Goal: Task Accomplishment & Management: Complete application form

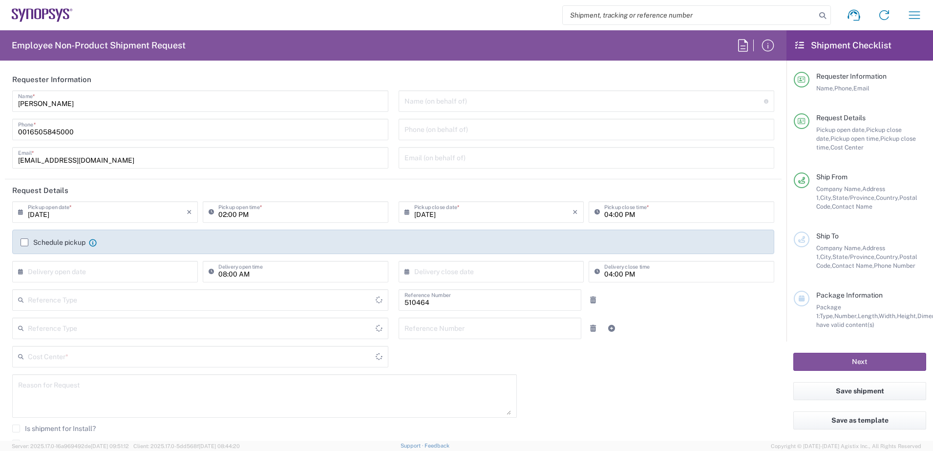
type input "Department"
type input "Delivered at Place"
type input "[GEOGRAPHIC_DATA]"
type input "[US_STATE]"
type input "US01, SG, MSIP2, R&D 510464"
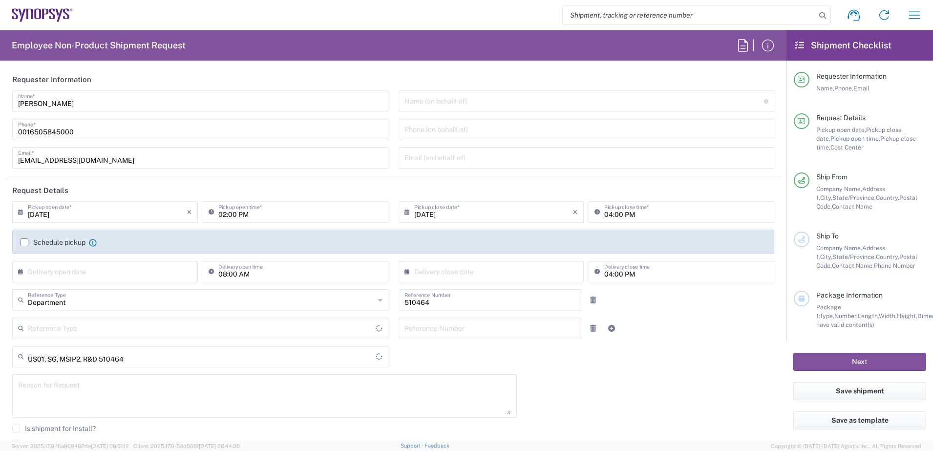
type input "[GEOGRAPHIC_DATA]"
click at [442, 98] on input "text" at bounding box center [584, 100] width 360 height 17
type input "Hillsboro US03"
click at [425, 99] on input "text" at bounding box center [584, 100] width 360 height 17
paste input "[PERSON_NAME]"
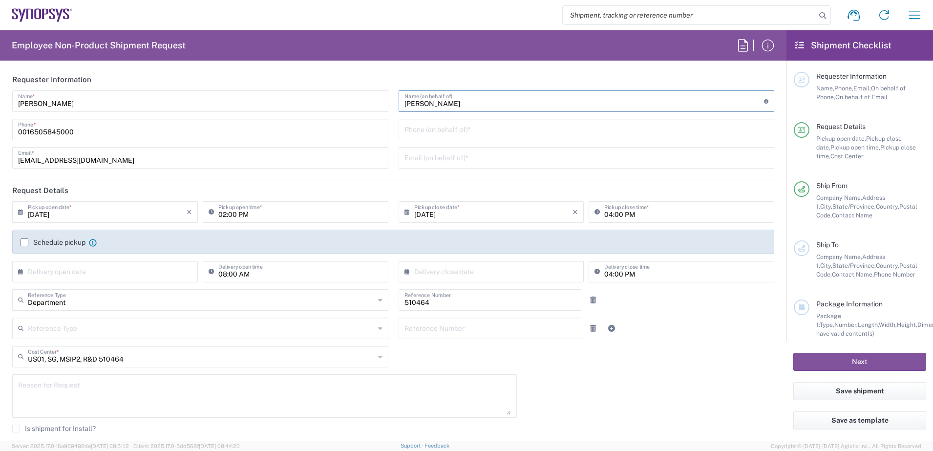
type input "[PERSON_NAME]"
click at [436, 127] on input "tel" at bounding box center [586, 128] width 364 height 17
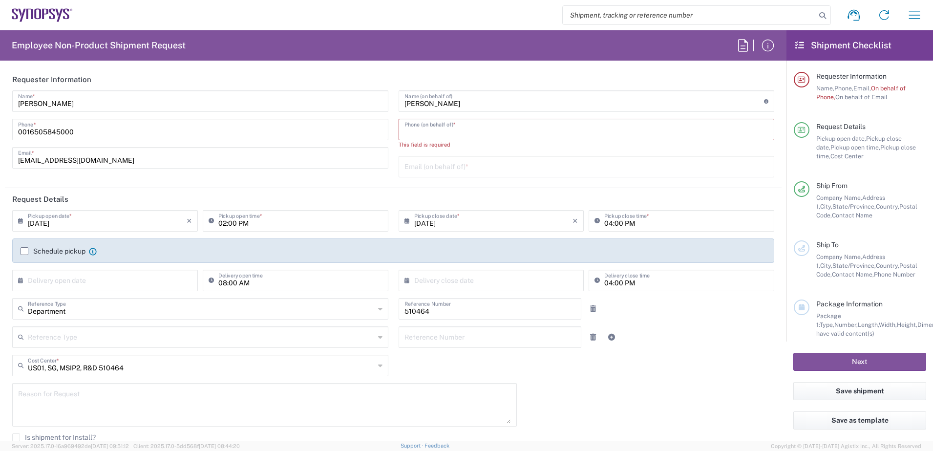
click at [411, 131] on input "tel" at bounding box center [586, 128] width 364 height 17
paste input "16505845000"
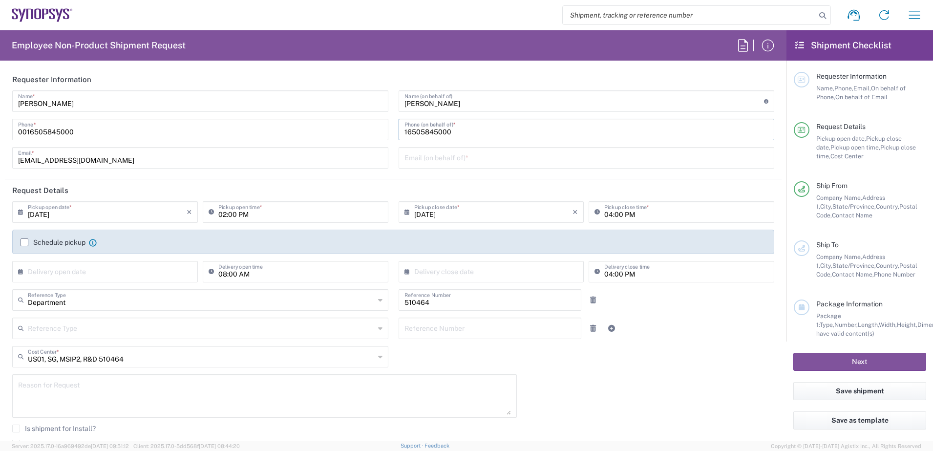
type input "16505845000"
click at [428, 160] on input "text" at bounding box center [586, 157] width 364 height 17
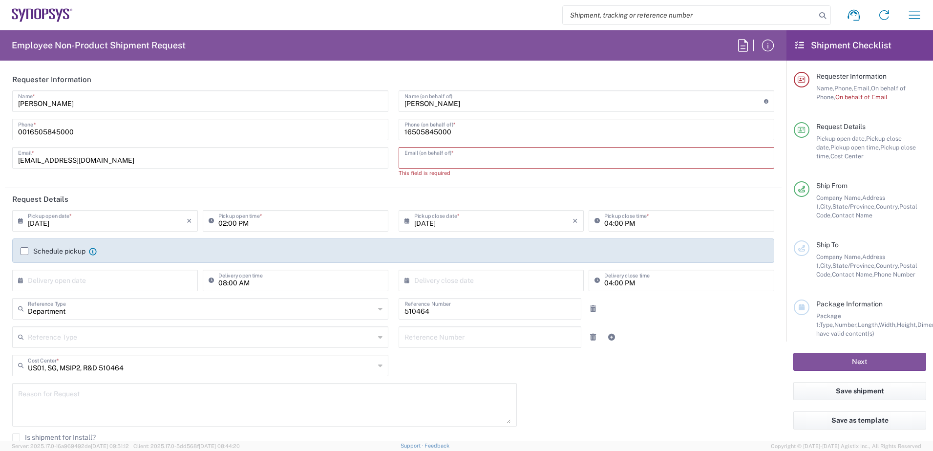
click at [418, 156] on input "text" at bounding box center [586, 157] width 364 height 17
paste input "[EMAIL_ADDRESS][DOMAIN_NAME]"
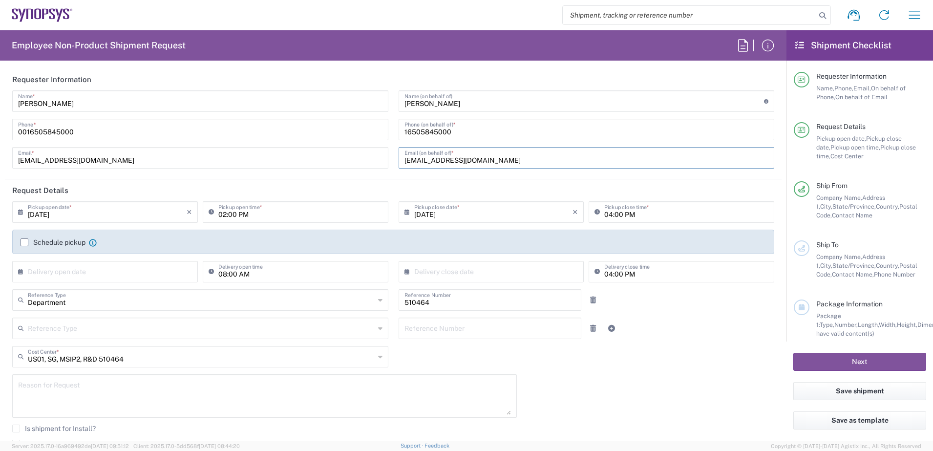
type input "[EMAIL_ADDRESS][DOMAIN_NAME]"
click at [23, 244] on label "Schedule pickup" at bounding box center [53, 242] width 65 height 8
click at [24, 242] on input "Schedule pickup" at bounding box center [24, 242] width 0 height 0
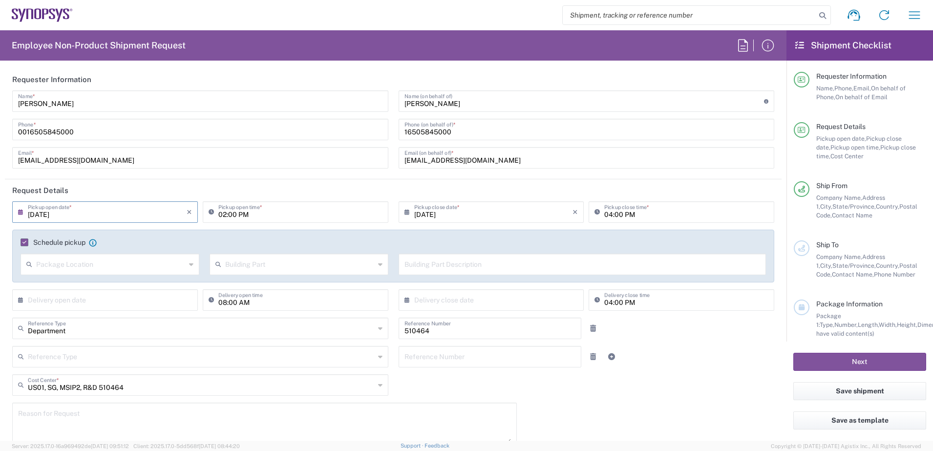
click at [106, 216] on input "[DATE]" at bounding box center [107, 211] width 159 height 17
click at [93, 300] on span "19" at bounding box center [92, 301] width 14 height 14
type input "[DATE]"
click at [112, 268] on input "text" at bounding box center [110, 263] width 149 height 17
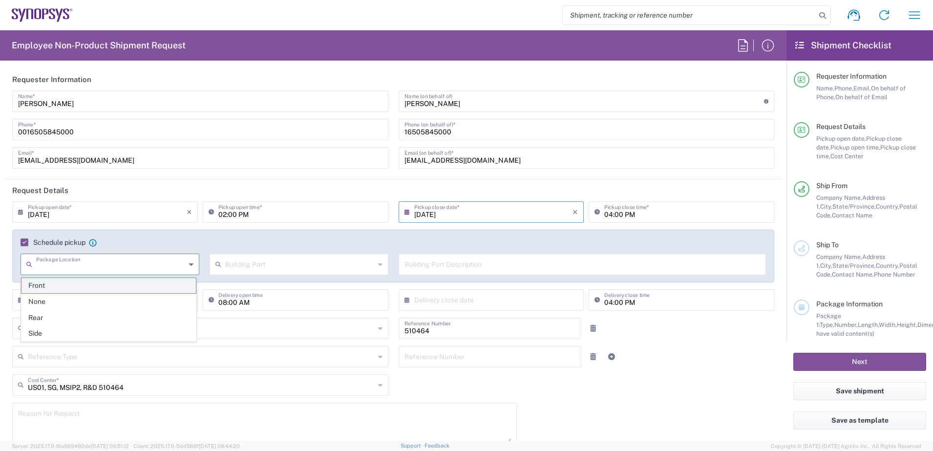
click at [86, 285] on span "Front" at bounding box center [108, 285] width 174 height 15
type input "Front"
click at [268, 265] on input "text" at bounding box center [299, 263] width 149 height 17
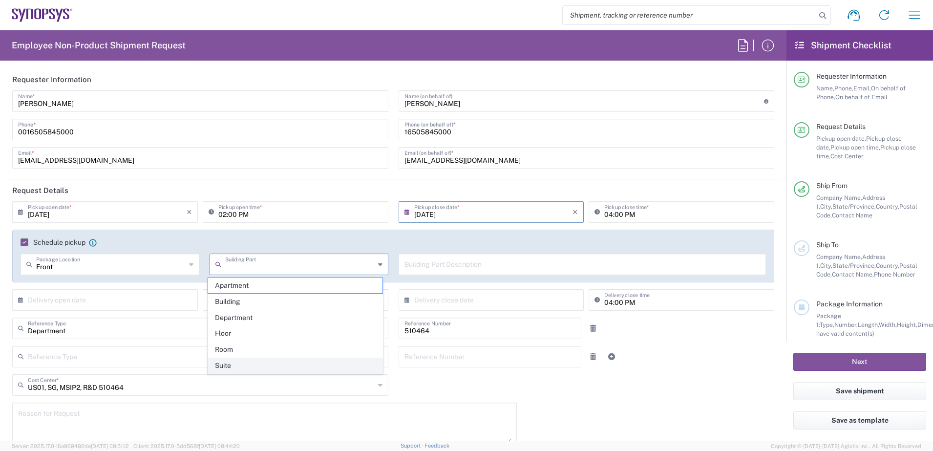
click at [228, 362] on span "Suite" at bounding box center [295, 365] width 174 height 15
type input "Suite"
click at [450, 268] on input "text" at bounding box center [582, 263] width 356 height 17
click at [446, 270] on input "text" at bounding box center [582, 263] width 356 height 17
paste input "[STREET_ADDRESS][PERSON_NAME]"
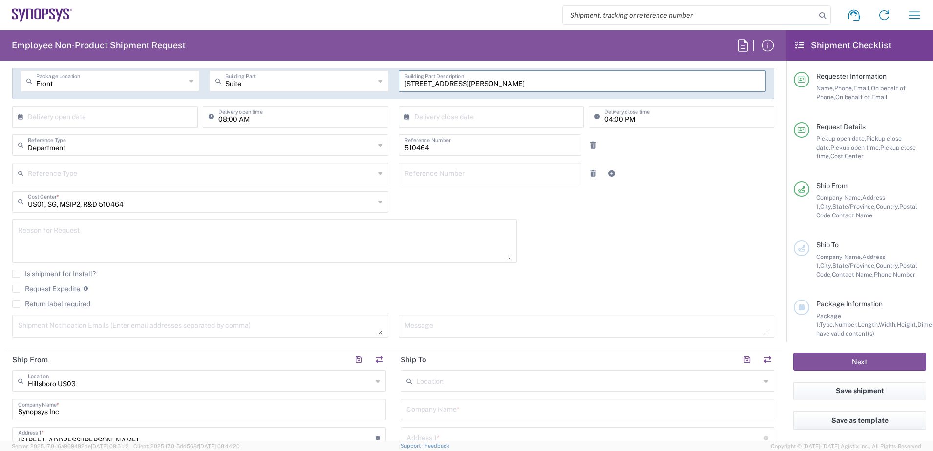
scroll to position [366, 0]
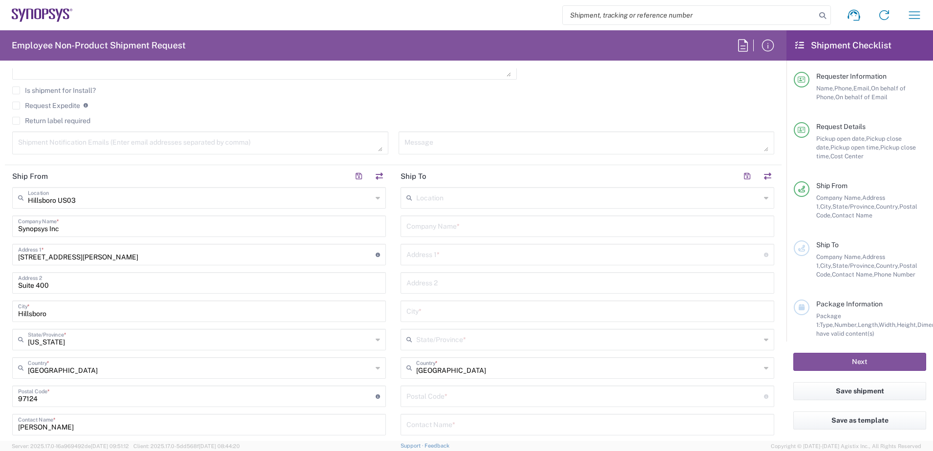
type input "[STREET_ADDRESS][PERSON_NAME]"
click at [423, 195] on input "text" at bounding box center [588, 197] width 344 height 17
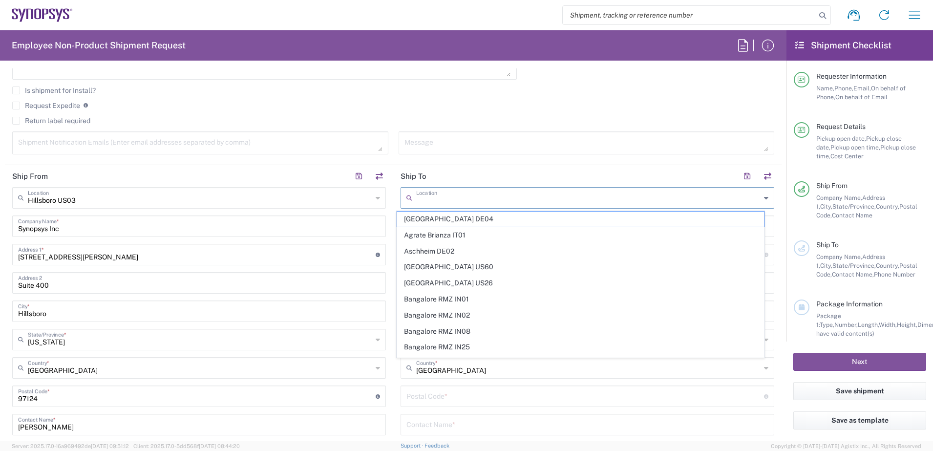
paste input "Kyocera International, Inc"
type input "Kyocera International, Inc"
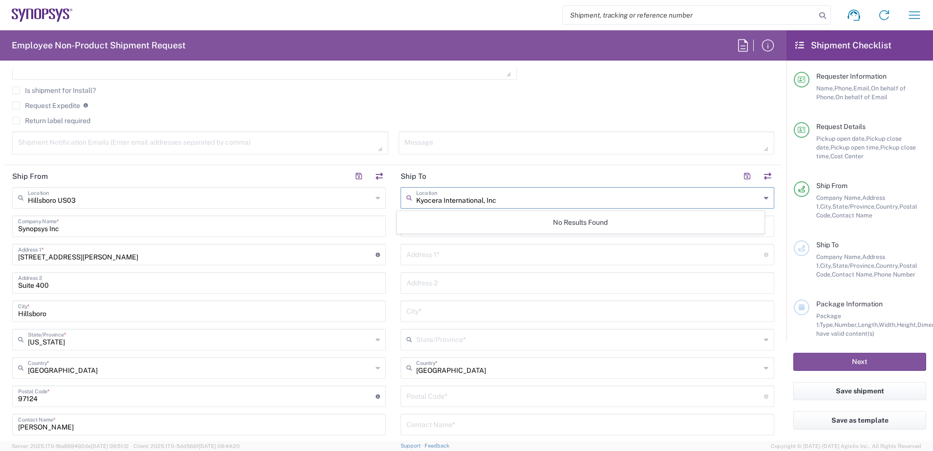
drag, startPoint x: 522, startPoint y: 198, endPoint x: 324, endPoint y: 188, distance: 198.1
click at [334, 198] on div "Ship From [GEOGRAPHIC_DATA] [GEOGRAPHIC_DATA] Location [GEOGRAPHIC_DATA] [GEOGR…" at bounding box center [393, 383] width 777 height 436
click at [467, 255] on input "text" at bounding box center [585, 253] width 358 height 17
click at [454, 234] on div "Company Name *" at bounding box center [588, 225] width 374 height 21
paste input "Kyocera International, Inc"
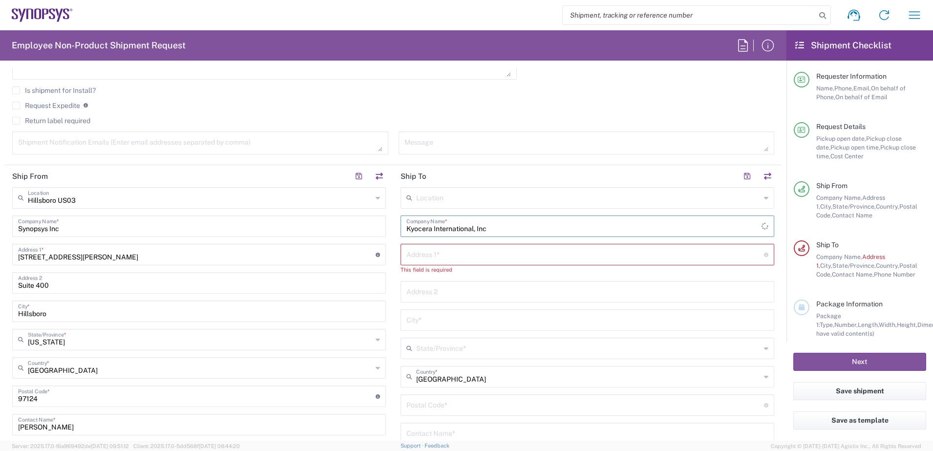
type input "Kyocera International, Inc"
click at [446, 255] on input "text" at bounding box center [585, 253] width 358 height 17
type input "[STREET_ADDRESS]"
type input "Shipping & Receiving Shipping & Receiving"
type input "[GEOGRAPHIC_DATA]"
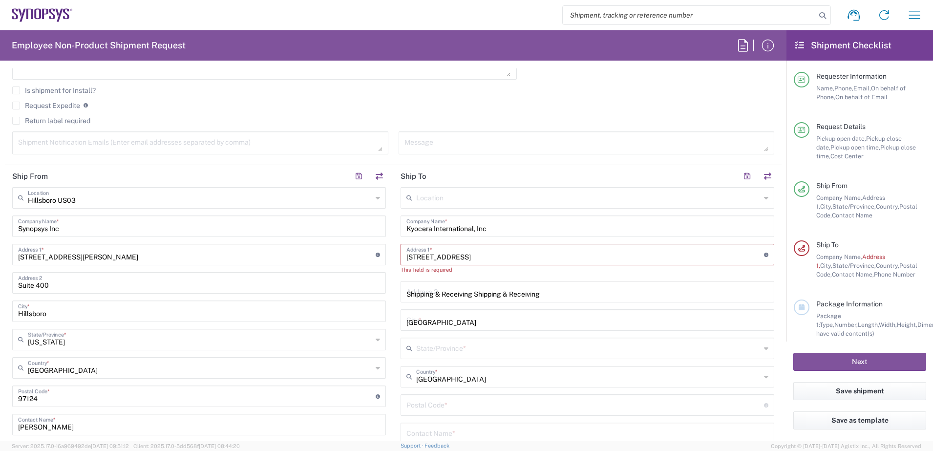
type input "[US_STATE]"
type input "92123"
type input "4086556641"
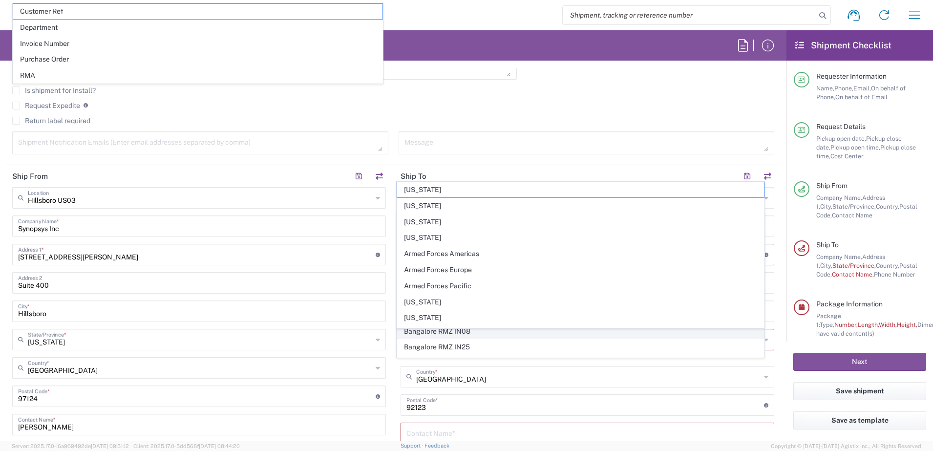
scroll to position [449, 0]
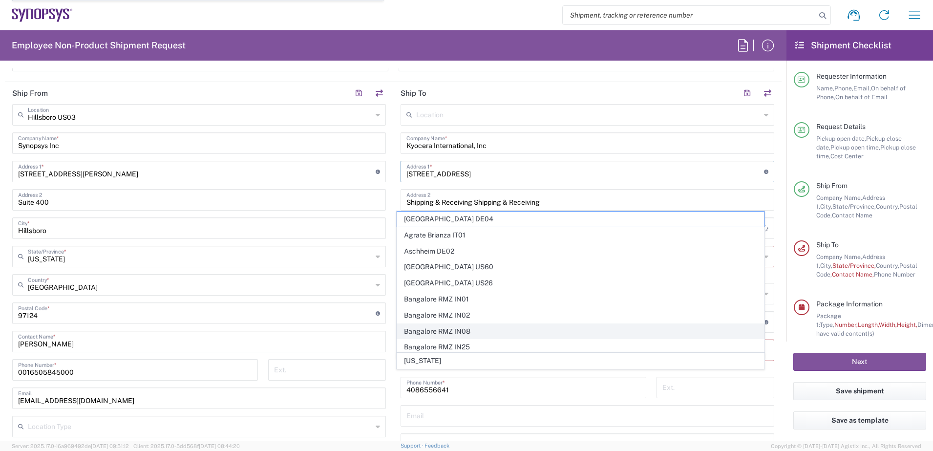
type input "[PERSON_NAME][EMAIL_ADDRESS][PERSON_NAME][DOMAIN_NAME]"
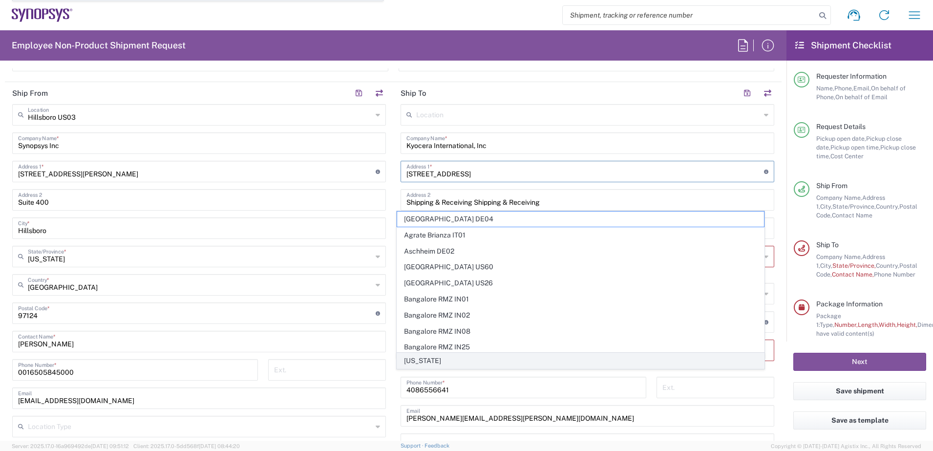
click at [439, 365] on span "[US_STATE]" at bounding box center [580, 360] width 367 height 15
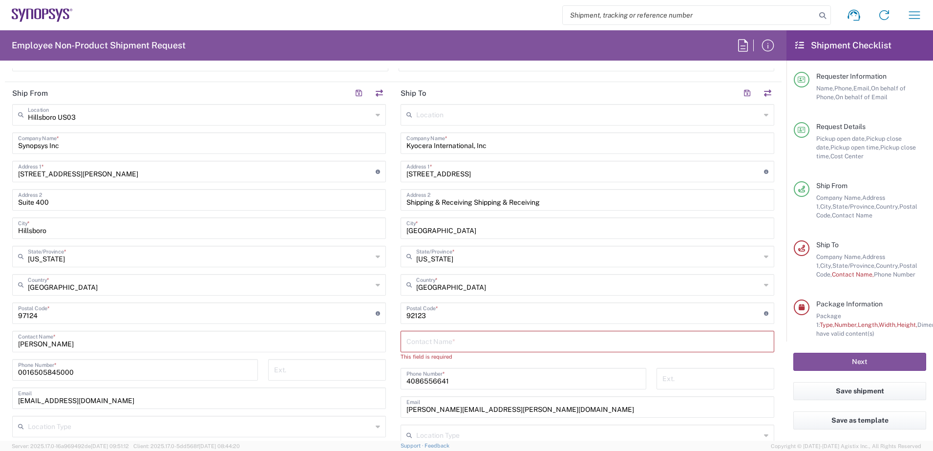
click at [448, 343] on input "text" at bounding box center [587, 340] width 362 height 17
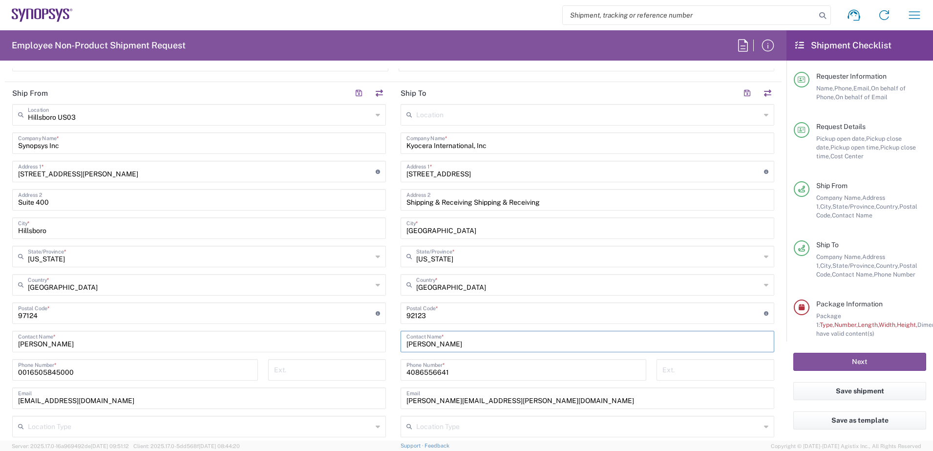
drag, startPoint x: 454, startPoint y: 346, endPoint x: 299, endPoint y: 340, distance: 155.5
click at [304, 341] on div "Ship From [GEOGRAPHIC_DATA] [GEOGRAPHIC_DATA] Location [GEOGRAPHIC_DATA] [GEOGR…" at bounding box center [393, 300] width 777 height 436
paste input "[PERSON_NAME]"
type input "[PERSON_NAME]"
click at [387, 362] on main "[GEOGRAPHIC_DATA] [GEOGRAPHIC_DATA] Location [GEOGRAPHIC_DATA] [GEOGRAPHIC_DATA…" at bounding box center [199, 282] width 388 height 356
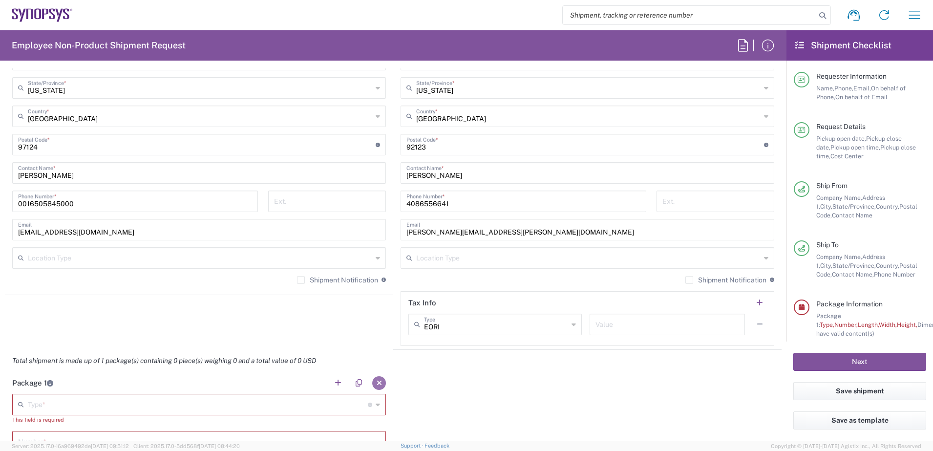
scroll to position [633, 0]
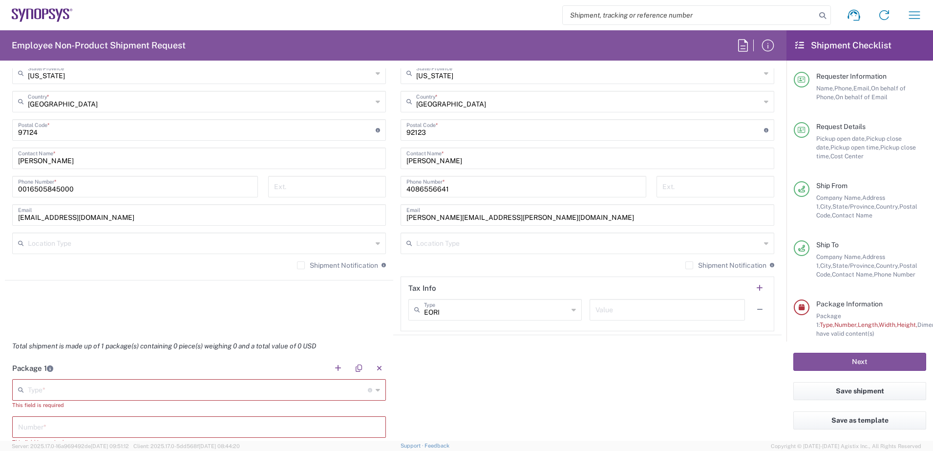
click at [62, 392] on input "text" at bounding box center [198, 389] width 340 height 17
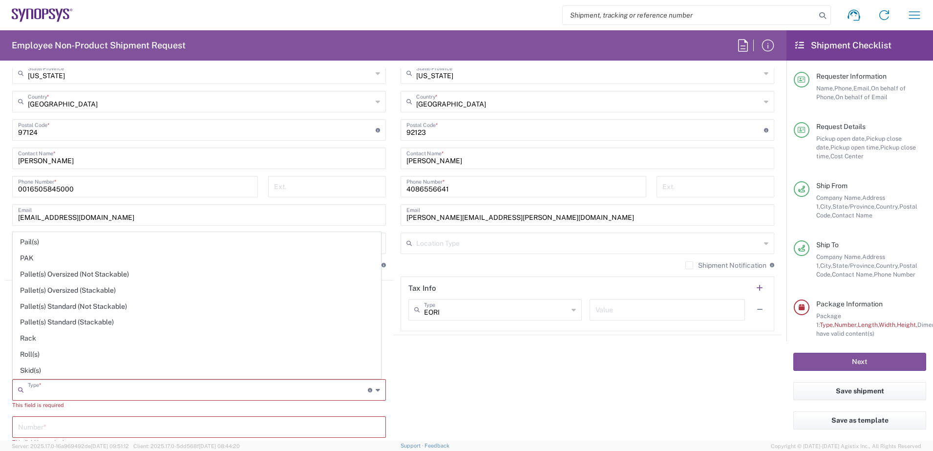
scroll to position [462, 0]
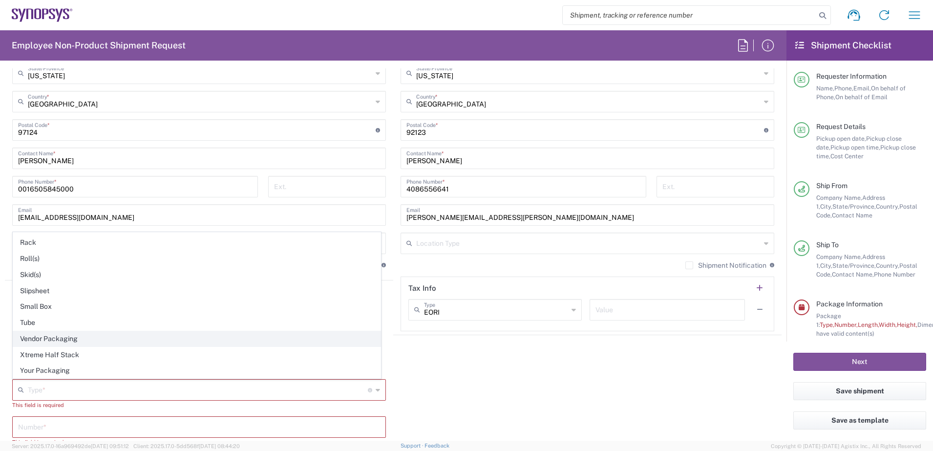
click at [98, 341] on span "Vendor Packaging" at bounding box center [196, 338] width 367 height 15
type input "Vendor Packaging"
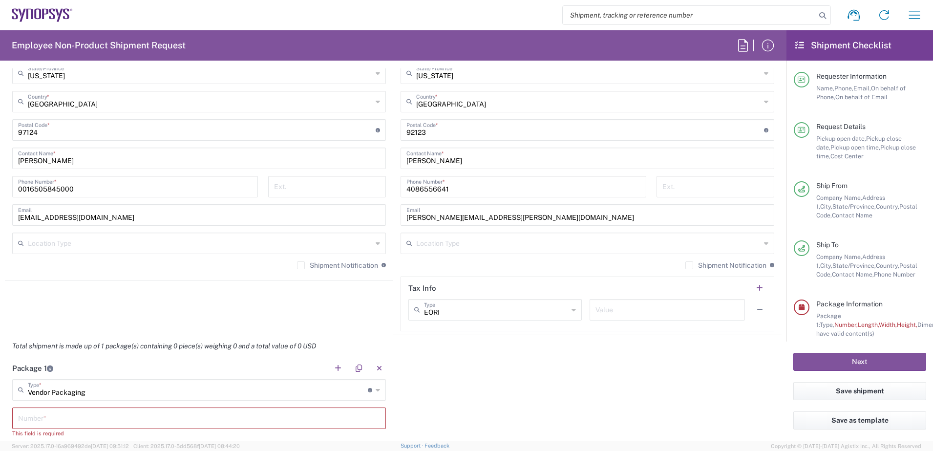
scroll to position [816, 0]
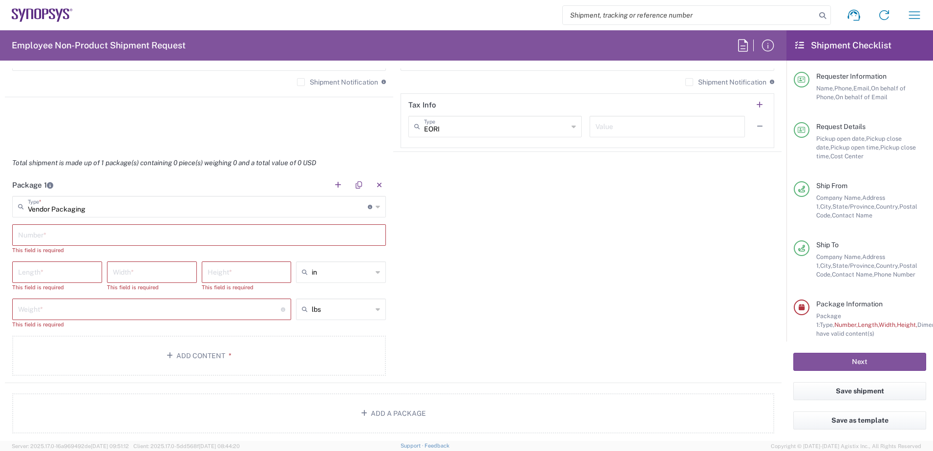
click at [80, 232] on input "text" at bounding box center [199, 234] width 362 height 17
type input "1"
click at [62, 262] on input "number" at bounding box center [57, 262] width 78 height 17
click at [55, 262] on input "number" at bounding box center [57, 262] width 78 height 17
type input "22.8"
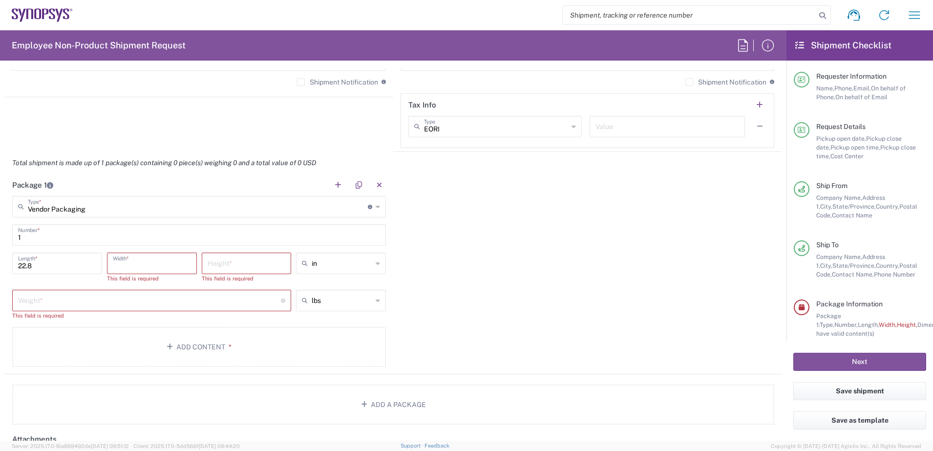
click at [126, 268] on input "number" at bounding box center [152, 262] width 78 height 17
type input "22"
click at [242, 266] on input "number" at bounding box center [247, 262] width 78 height 17
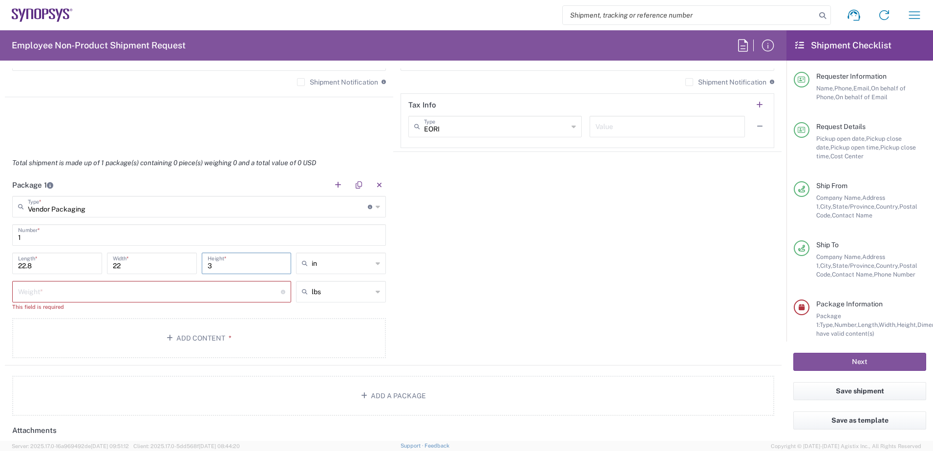
type input "3"
click at [90, 299] on div "Weight * Total weight of package(s) in pounds or kilograms" at bounding box center [151, 291] width 279 height 21
type input "4"
click at [175, 327] on button "Add Content *" at bounding box center [199, 329] width 374 height 40
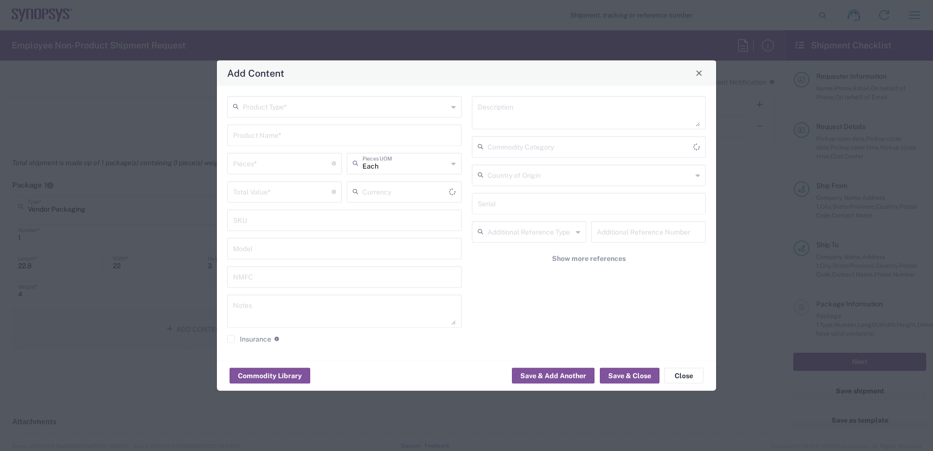
type input "US Dollar"
click at [452, 105] on icon at bounding box center [453, 107] width 4 height 16
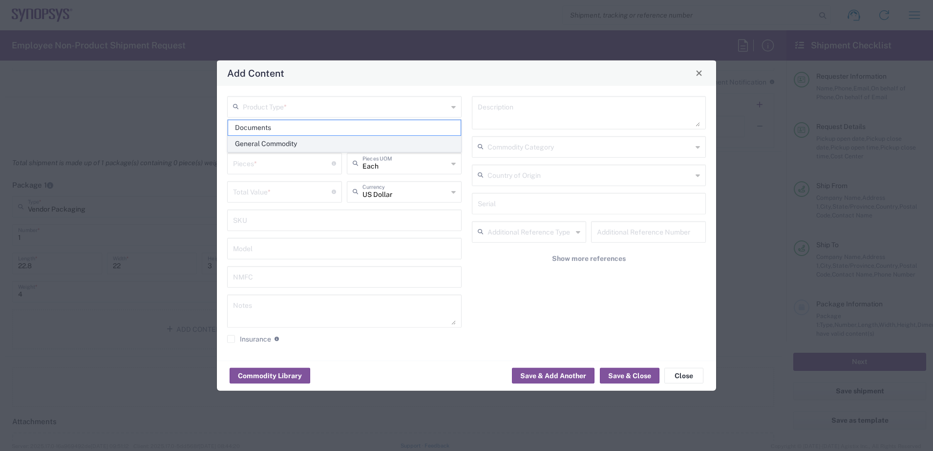
click at [355, 143] on span "General Commodity" at bounding box center [344, 143] width 233 height 15
type input "General Commodity"
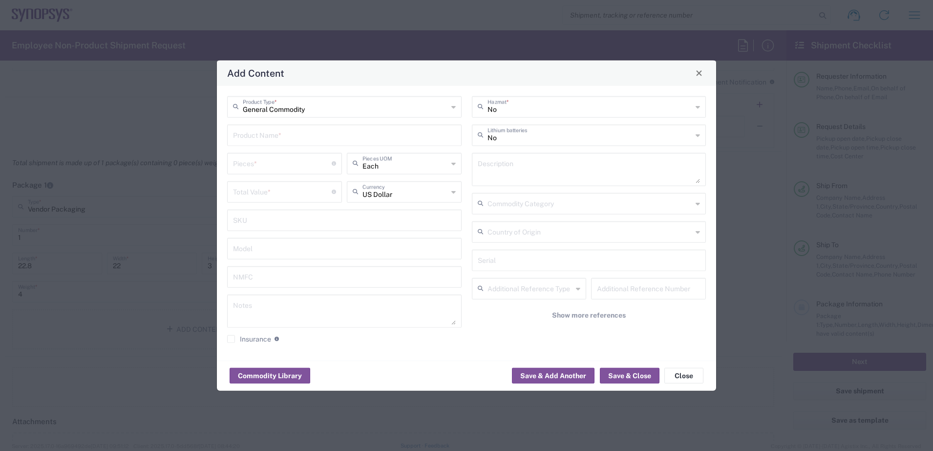
click at [330, 140] on input "text" at bounding box center [344, 134] width 223 height 17
type input "X"
type input "x851 substrates QTY*58pcs"
click at [295, 170] on input "number" at bounding box center [282, 162] width 99 height 17
type input "58"
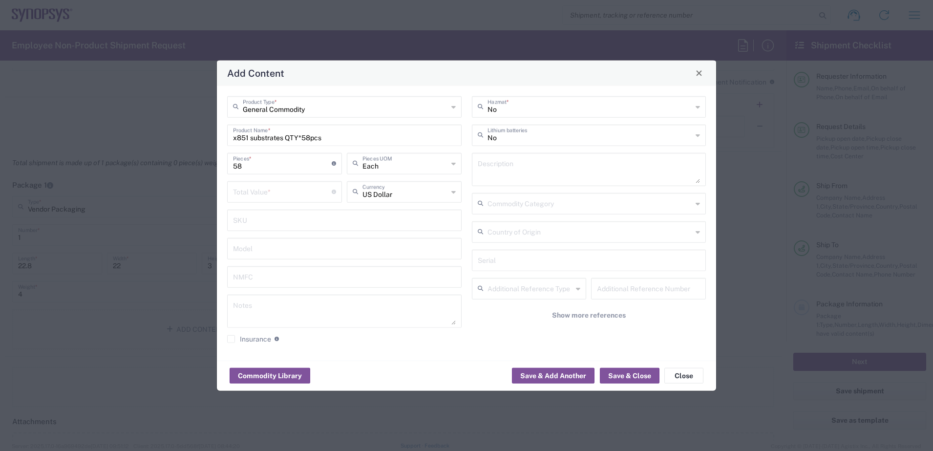
click at [284, 186] on input "number" at bounding box center [282, 190] width 99 height 17
type input "13572"
click at [629, 371] on button "Save & Close" at bounding box center [630, 376] width 60 height 16
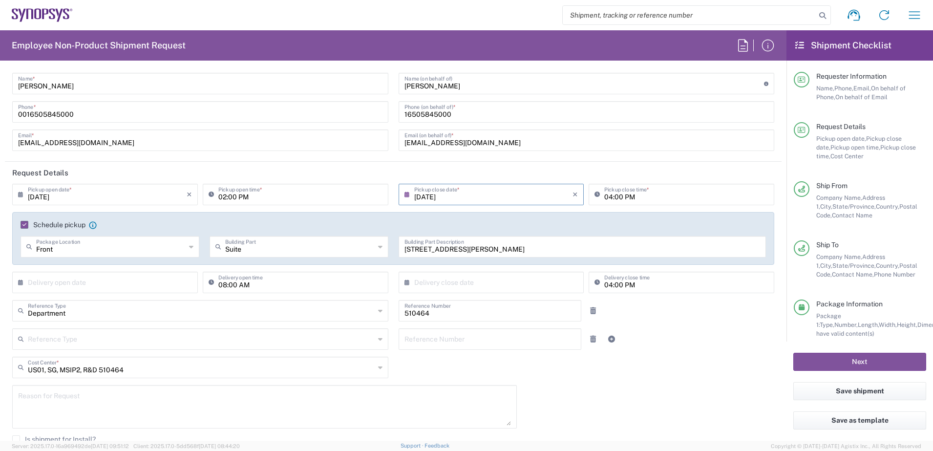
scroll to position [0, 0]
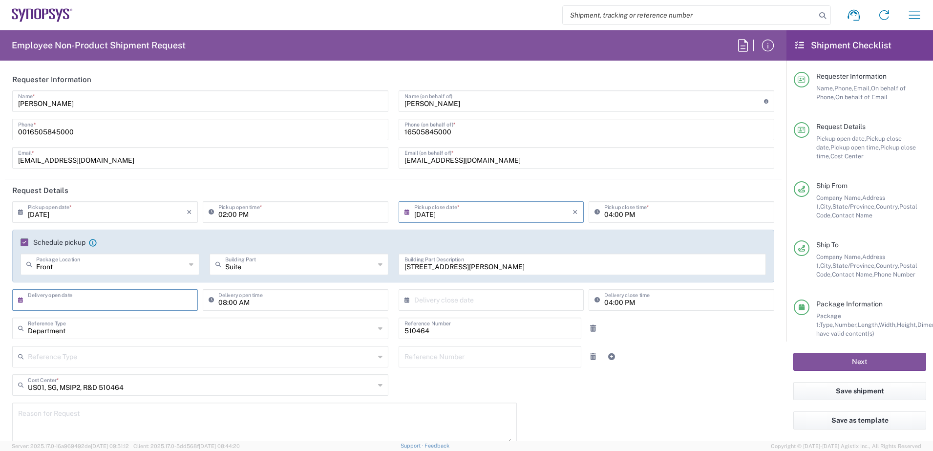
click at [113, 297] on input "text" at bounding box center [107, 299] width 159 height 17
click at [93, 388] on span "19" at bounding box center [92, 389] width 14 height 14
type input "[DATE]"
click at [488, 299] on input "text" at bounding box center [493, 299] width 159 height 17
click at [511, 386] on span "22" at bounding box center [516, 389] width 14 height 14
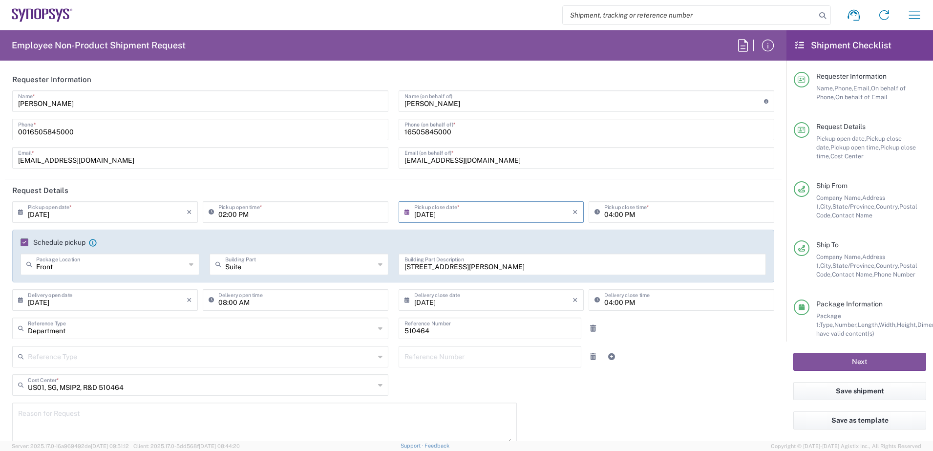
click at [651, 395] on div "[DATE] × Pickup open date * Cancel Apply 02:00 PM Pickup open time * [DATE] × P…" at bounding box center [393, 364] width 772 height 326
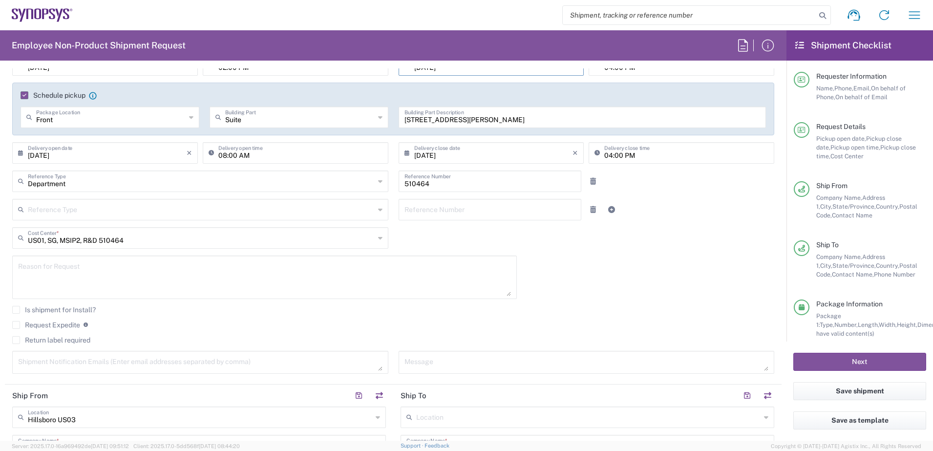
scroll to position [114, 0]
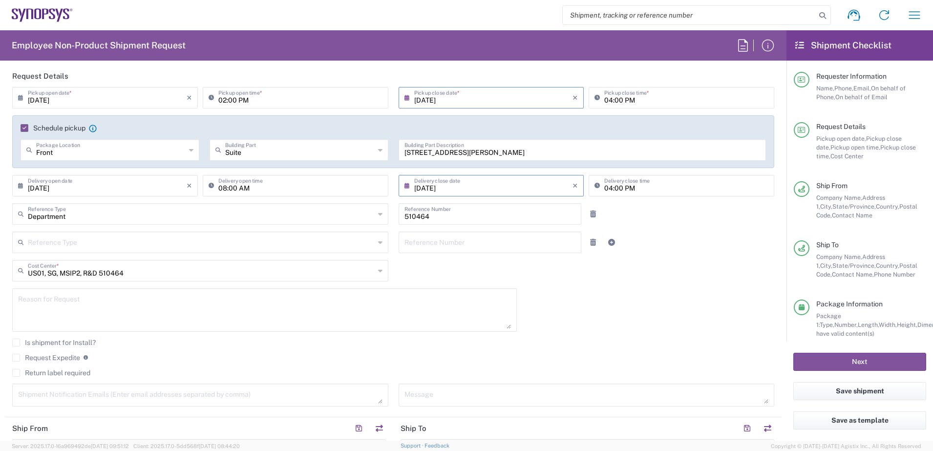
click at [545, 189] on input "[DATE]" at bounding box center [493, 184] width 159 height 17
click at [502, 275] on span "21" at bounding box center [501, 274] width 14 height 14
type input "[DATE]"
click at [585, 288] on div "[DATE] × Pickup open date * Cancel Apply 02:00 PM Pickup open time * [DATE] × P…" at bounding box center [393, 250] width 772 height 326
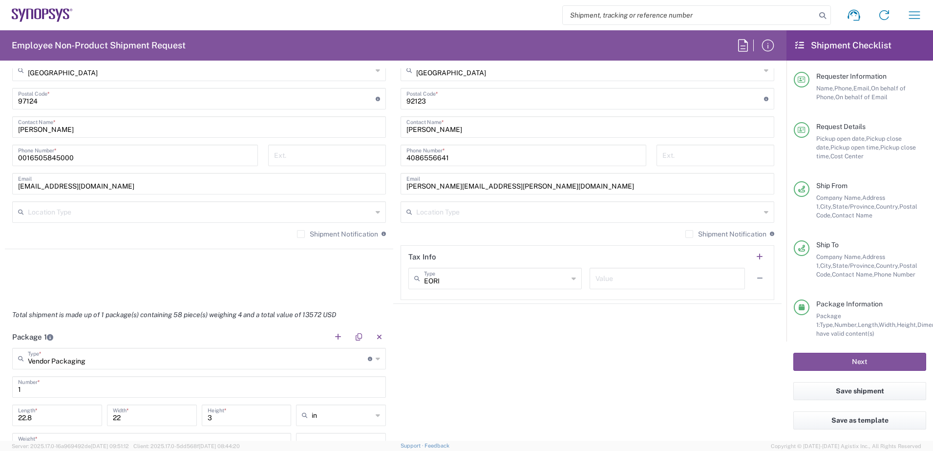
scroll to position [847, 0]
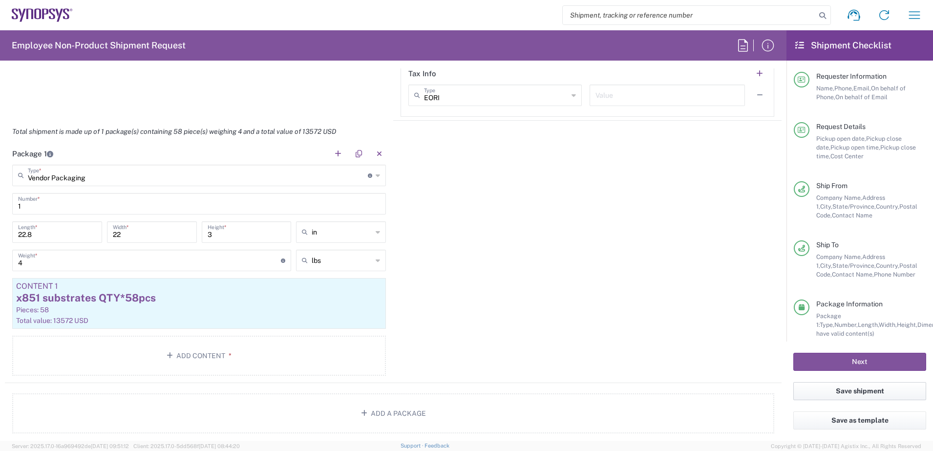
click at [856, 394] on button "Save shipment" at bounding box center [859, 391] width 133 height 18
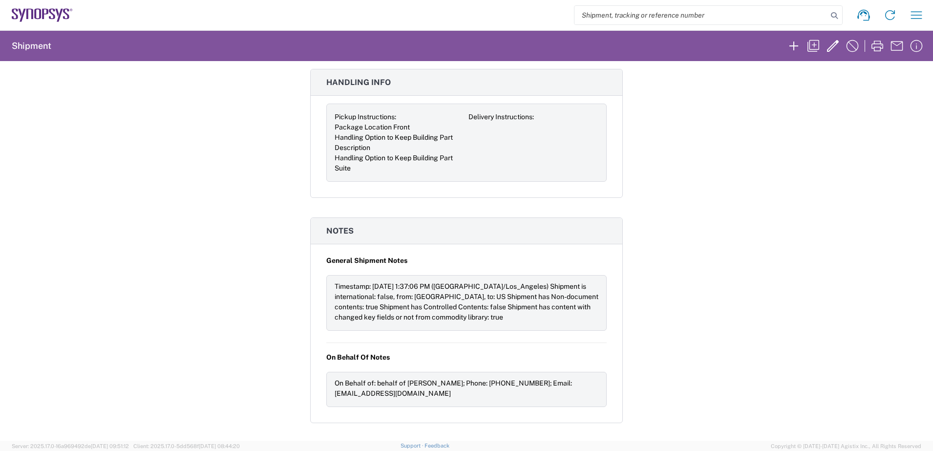
scroll to position [729, 0]
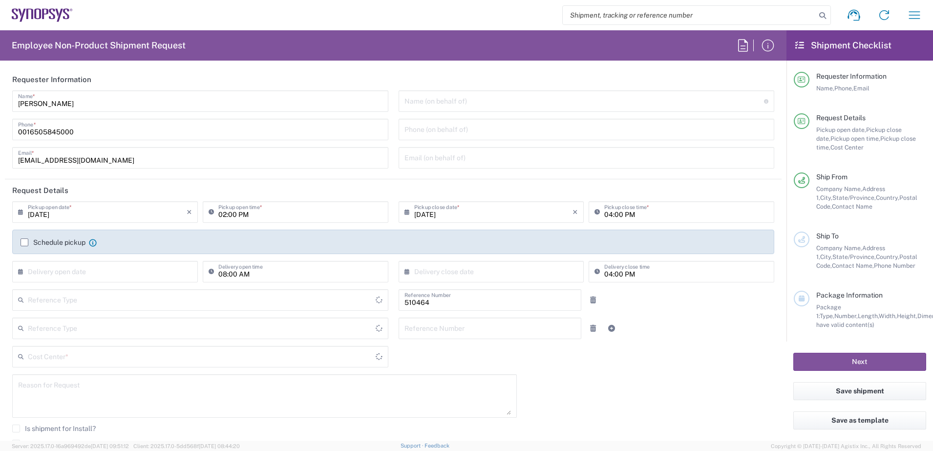
type input "US01, SG, MSIP2, R&D 510464"
type input "Delivered at Place"
type input "[GEOGRAPHIC_DATA]"
type input "[US_STATE]"
type input "[GEOGRAPHIC_DATA]"
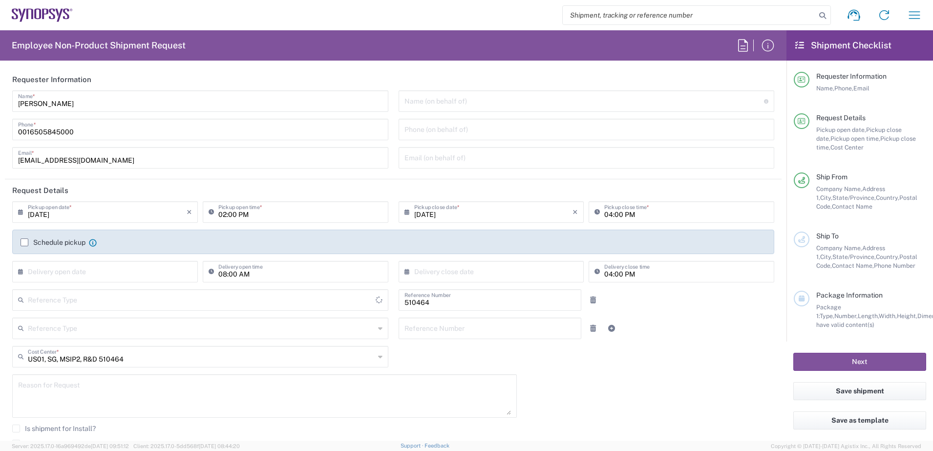
type input "Department"
click at [437, 99] on input "text" at bounding box center [584, 100] width 360 height 17
type input "Hillsboro US03"
click at [430, 105] on input "text" at bounding box center [584, 100] width 360 height 17
paste input "[PERSON_NAME]"
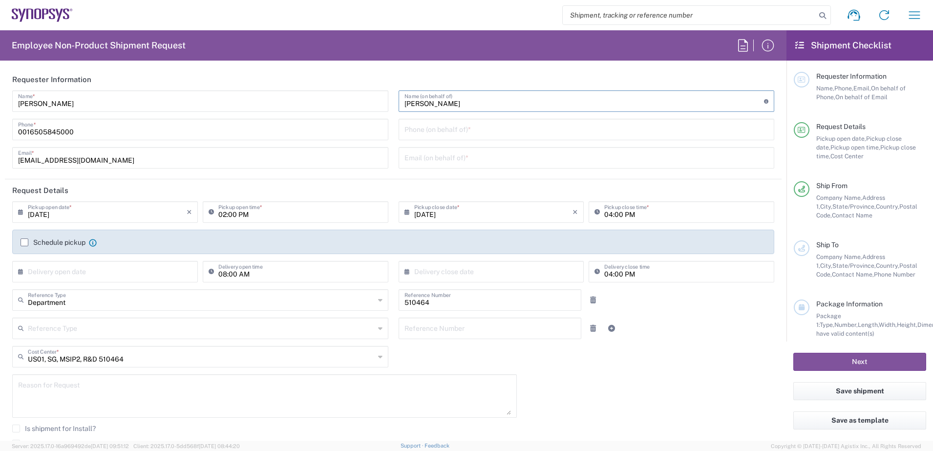
type input "[PERSON_NAME]"
click at [447, 130] on input "tel" at bounding box center [586, 128] width 364 height 17
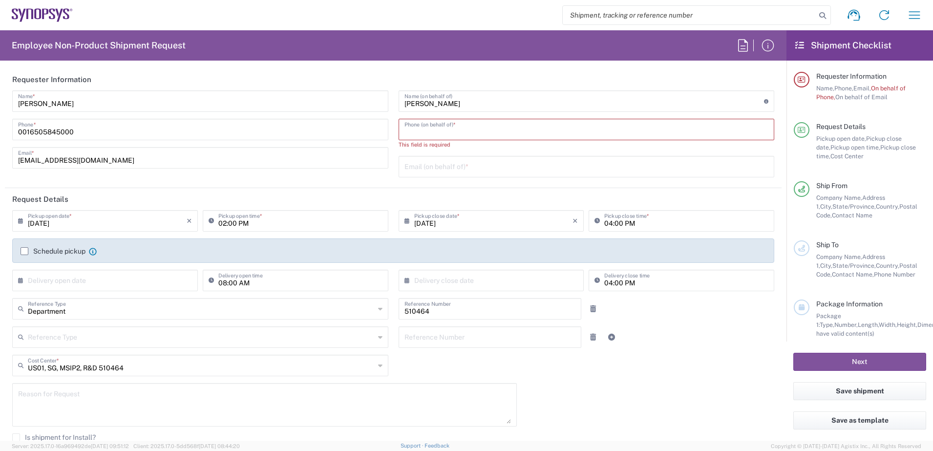
click at [410, 131] on input "tel" at bounding box center [586, 128] width 364 height 17
paste input "16505845000"
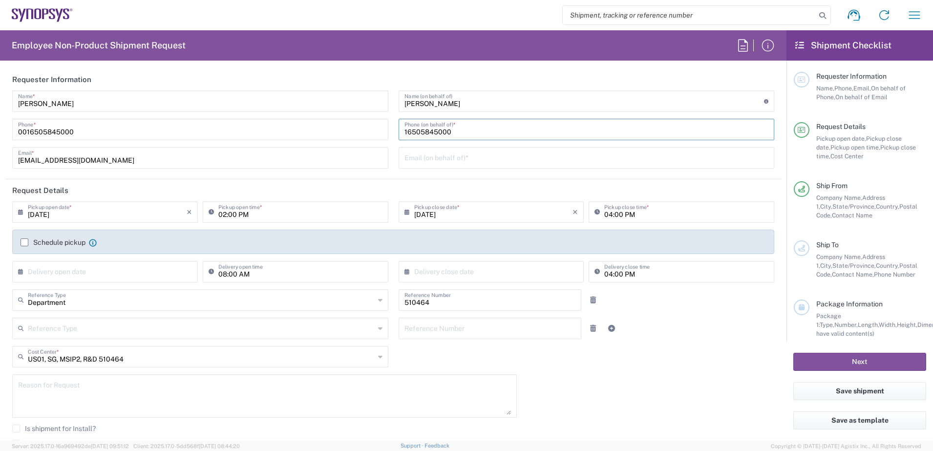
type input "16505845000"
click at [414, 153] on input "text" at bounding box center [586, 157] width 364 height 17
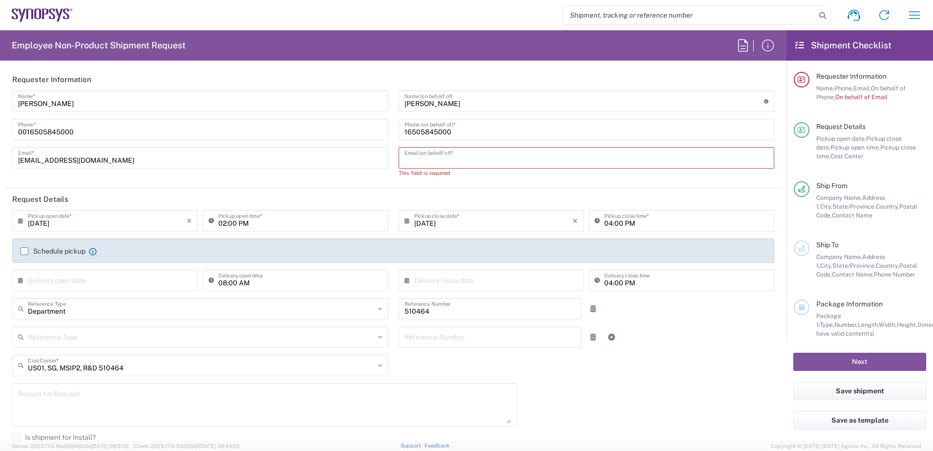
click at [421, 165] on input "text" at bounding box center [586, 157] width 364 height 17
paste input "[EMAIL_ADDRESS][DOMAIN_NAME]"
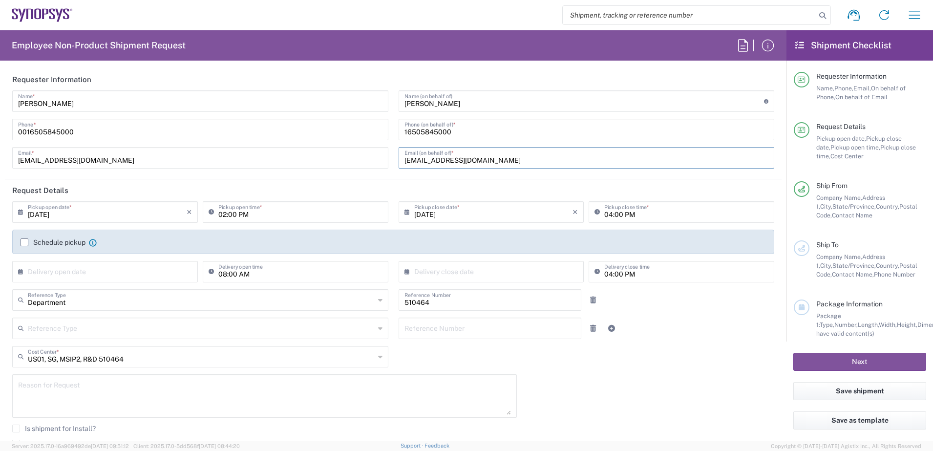
type input "[EMAIL_ADDRESS][DOMAIN_NAME]"
click at [391, 184] on header "Request Details" at bounding box center [393, 190] width 777 height 22
click at [22, 241] on label "Schedule pickup" at bounding box center [53, 242] width 65 height 8
click at [24, 242] on input "Schedule pickup" at bounding box center [24, 242] width 0 height 0
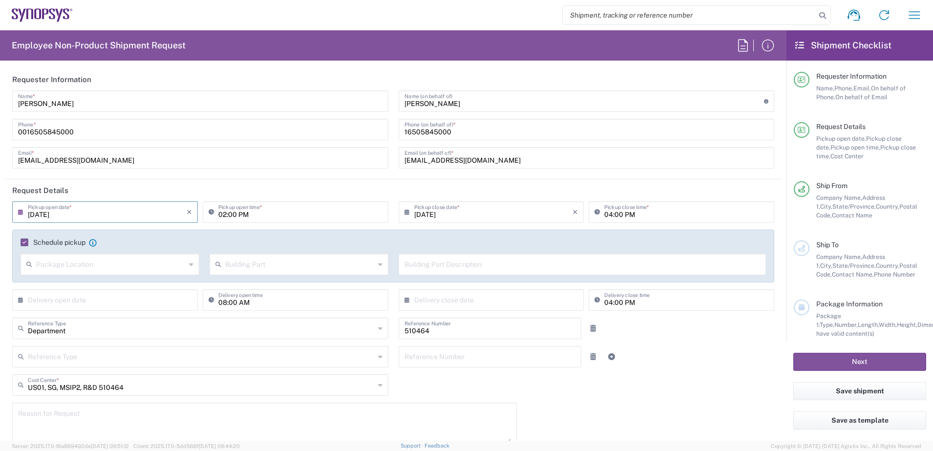
click at [80, 212] on input "[DATE]" at bounding box center [107, 211] width 159 height 17
click at [92, 299] on span "19" at bounding box center [92, 301] width 14 height 14
type input "[DATE]"
click at [121, 266] on input "text" at bounding box center [110, 263] width 149 height 17
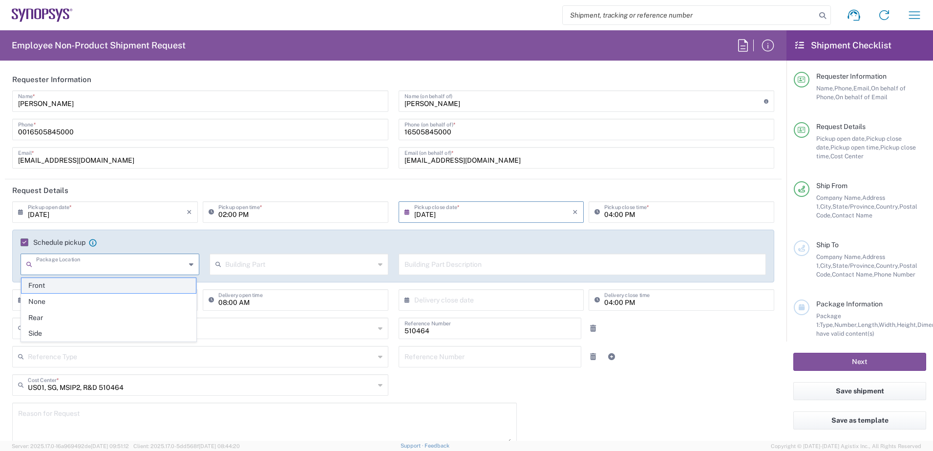
click at [59, 284] on span "Front" at bounding box center [108, 285] width 174 height 15
type input "Front"
click at [378, 266] on icon at bounding box center [380, 264] width 4 height 16
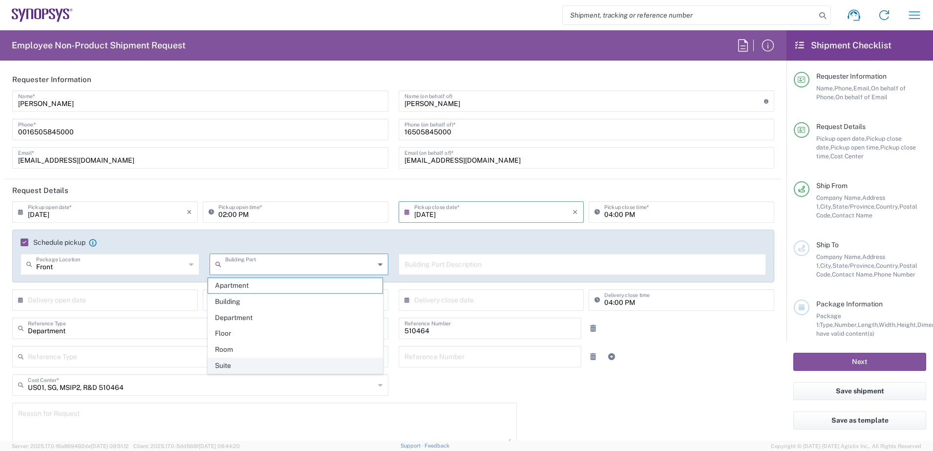
click at [234, 359] on span "Suite" at bounding box center [295, 365] width 174 height 15
type input "Suite"
click at [436, 263] on input "text" at bounding box center [582, 263] width 356 height 17
click at [419, 263] on input "text" at bounding box center [582, 263] width 356 height 17
paste input "[STREET_ADDRESS][PERSON_NAME]"
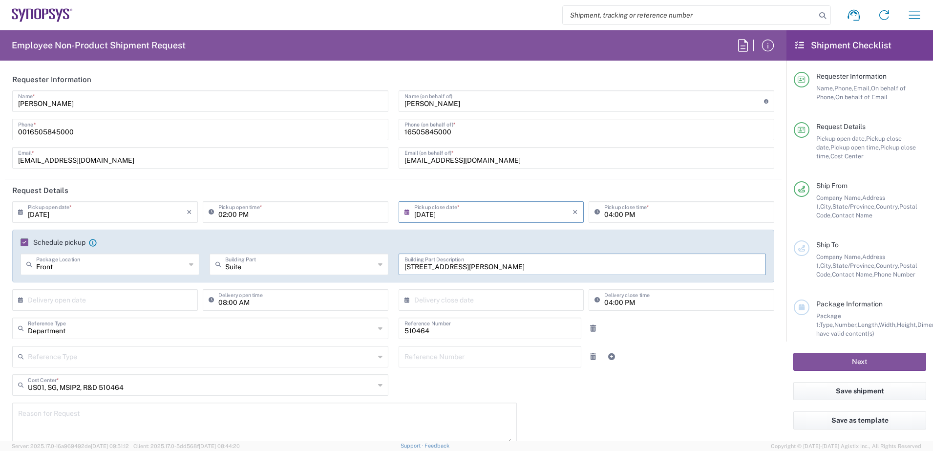
type input "[STREET_ADDRESS][PERSON_NAME]"
click at [127, 303] on input "text" at bounding box center [107, 299] width 159 height 17
click at [90, 388] on span "19" at bounding box center [92, 389] width 14 height 14
type input "[DATE]"
click at [468, 299] on input "text" at bounding box center [493, 299] width 159 height 17
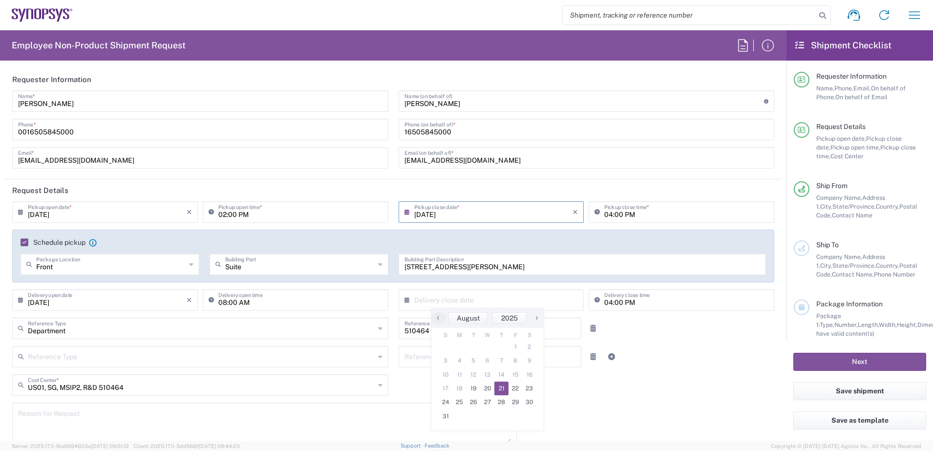
click at [503, 391] on span "21" at bounding box center [501, 389] width 14 height 14
type input "[DATE]"
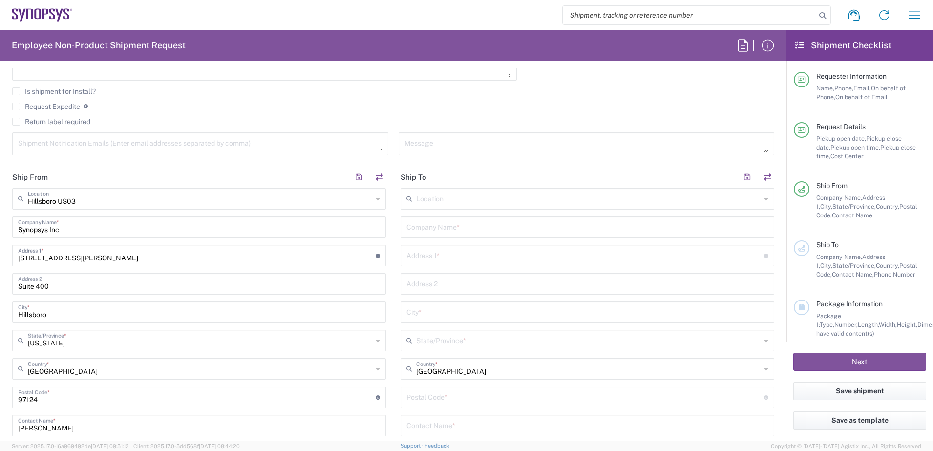
scroll to position [366, 0]
click at [449, 227] on input "text" at bounding box center [587, 225] width 362 height 17
paste input "Kyocera International, Inc."
type input "Kyocera International, Inc."
click at [463, 251] on input "text" at bounding box center [585, 253] width 358 height 17
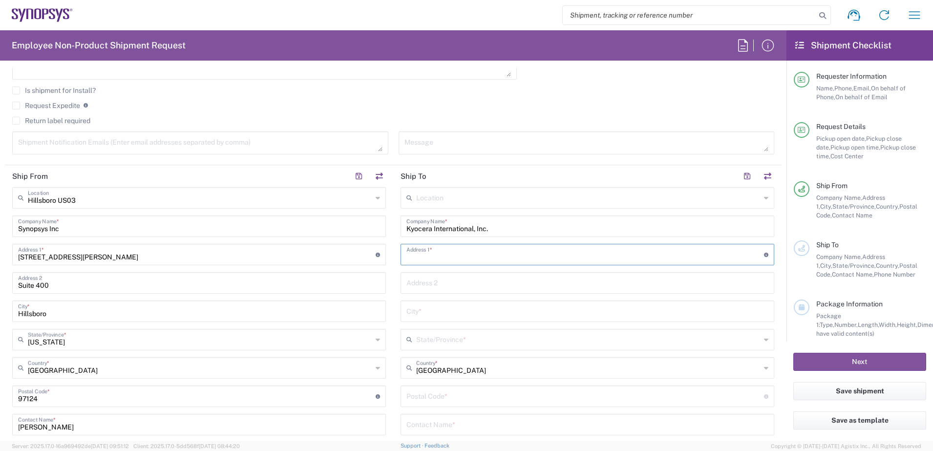
type input "[STREET_ADDRESS]"
type input "Shipping & Receiving Shipping & Receiving"
type input "[GEOGRAPHIC_DATA]"
type input "[US_STATE]"
type input "92123"
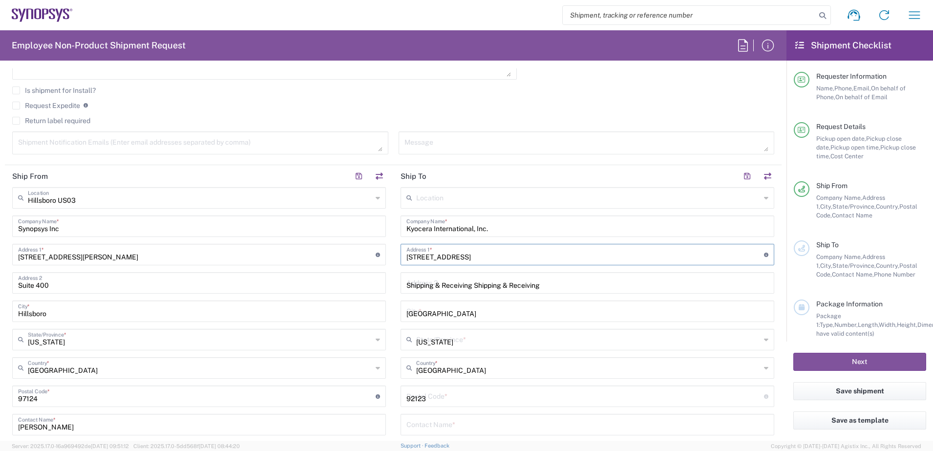
type input "4086556641"
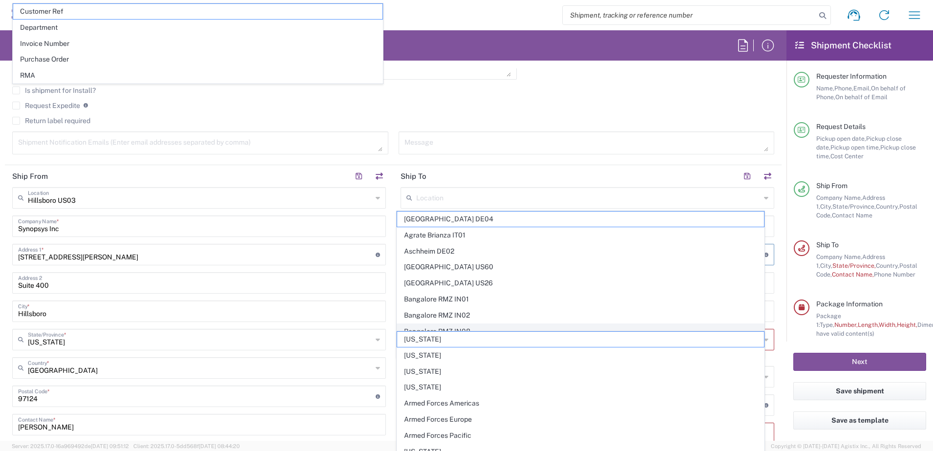
scroll to position [449, 0]
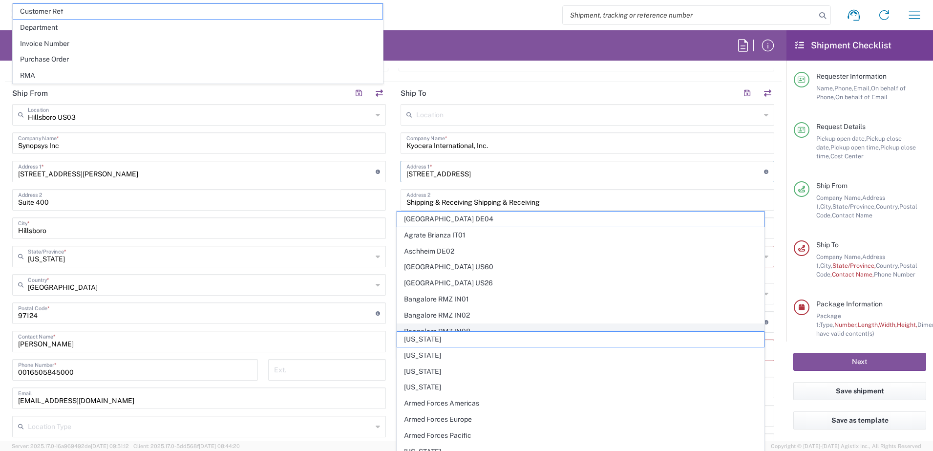
type input "[PERSON_NAME][EMAIL_ADDRESS][PERSON_NAME][DOMAIN_NAME]"
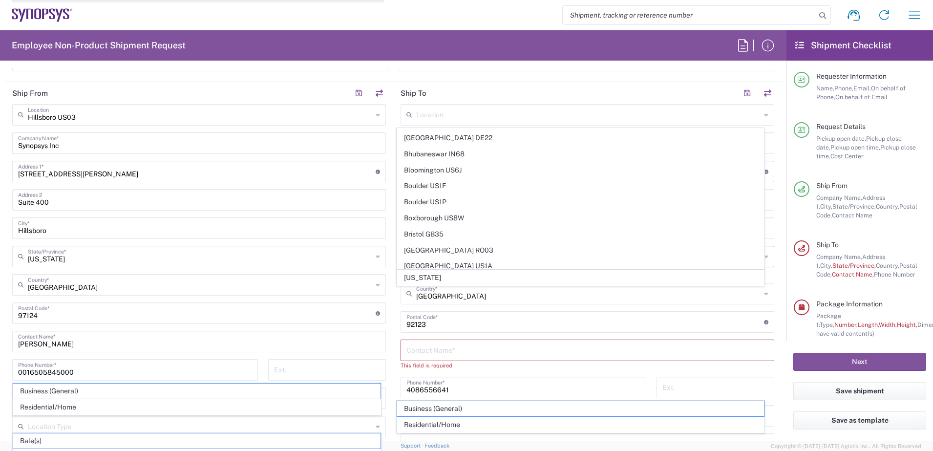
scroll to position [366, 0]
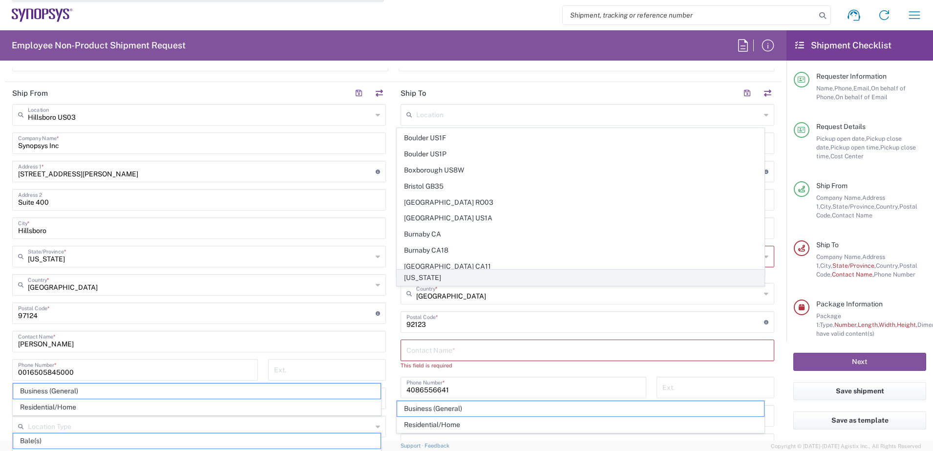
click at [425, 279] on span "[US_STATE]" at bounding box center [580, 277] width 367 height 15
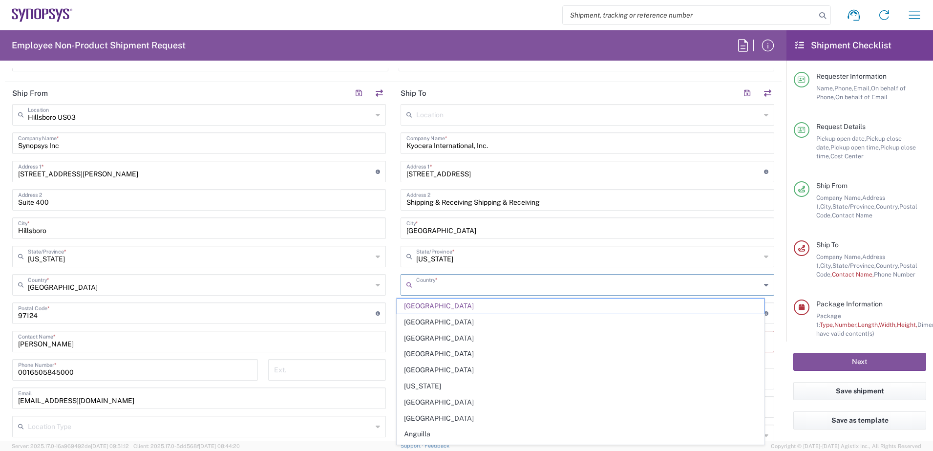
click at [425, 279] on input "text" at bounding box center [588, 284] width 344 height 17
type input "[GEOGRAPHIC_DATA]"
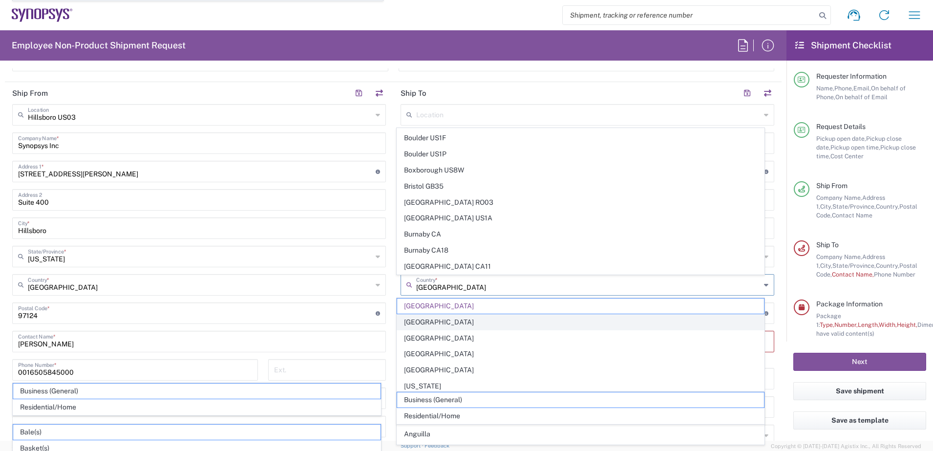
scroll to position [0, 0]
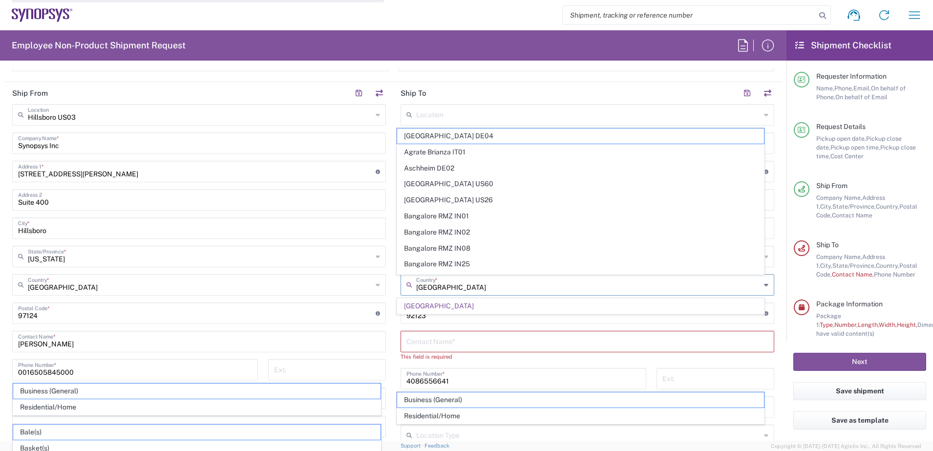
click at [385, 323] on main "[GEOGRAPHIC_DATA] [GEOGRAPHIC_DATA] Location [GEOGRAPHIC_DATA] [GEOGRAPHIC_DATA…" at bounding box center [199, 282] width 388 height 356
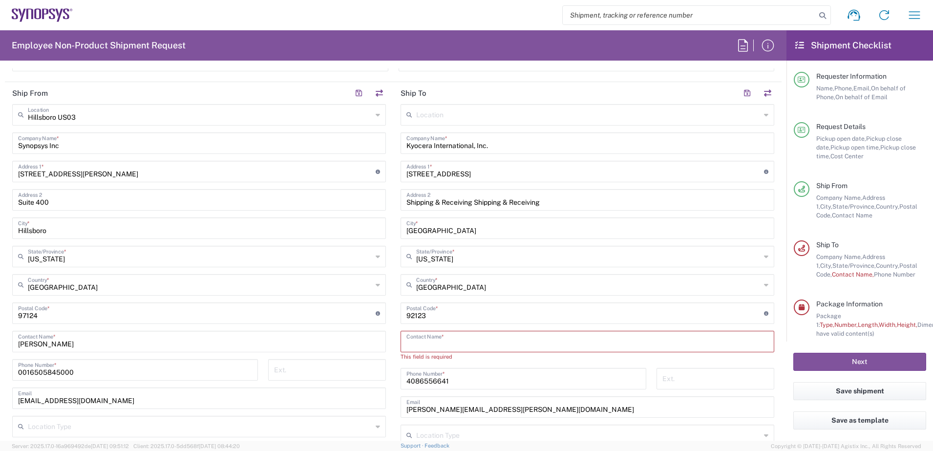
click at [442, 340] on input "text" at bounding box center [587, 340] width 362 height 17
paste input "Angie DeBerry"
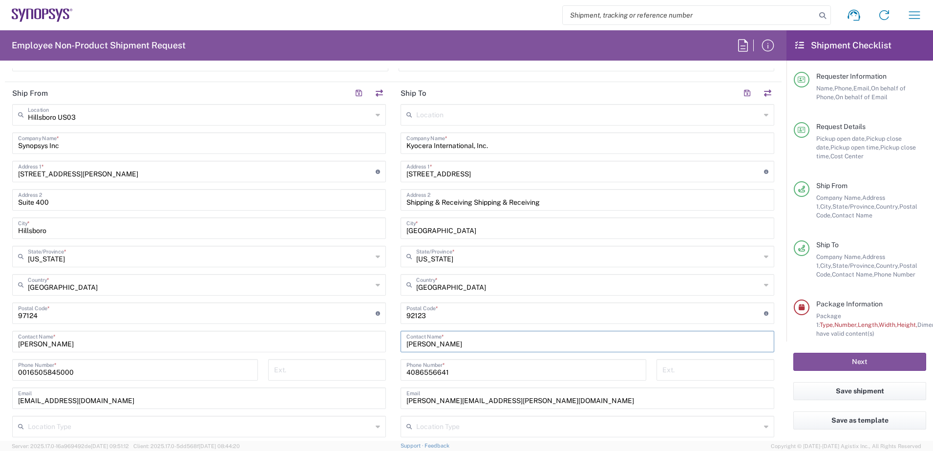
type input "Angie DeBerry"
click at [383, 376] on div "Ext." at bounding box center [327, 373] width 128 height 28
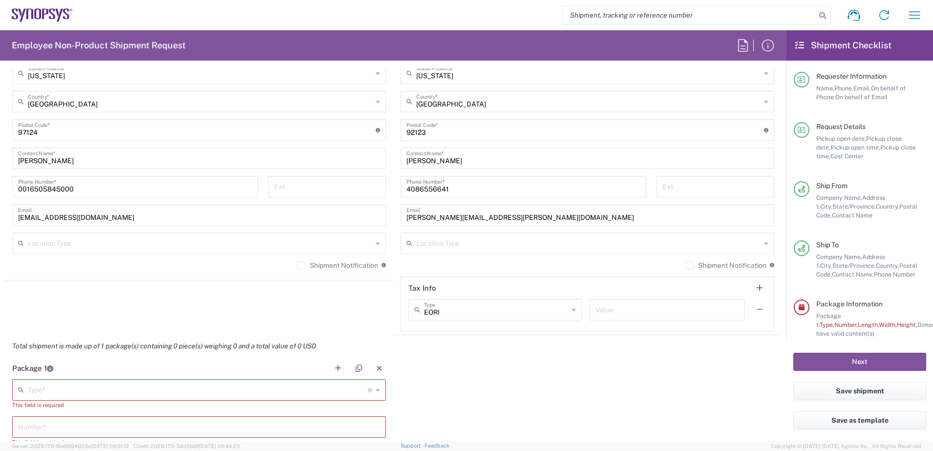
click at [139, 390] on input "text" at bounding box center [198, 389] width 340 height 17
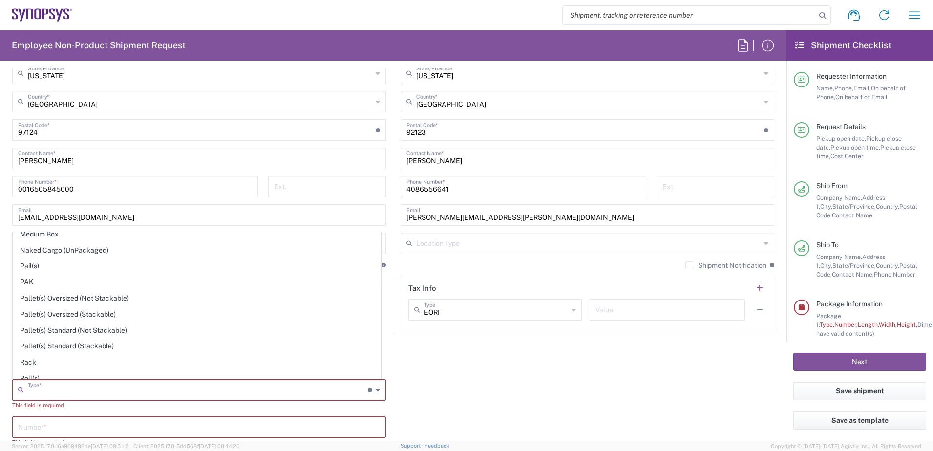
scroll to position [462, 0]
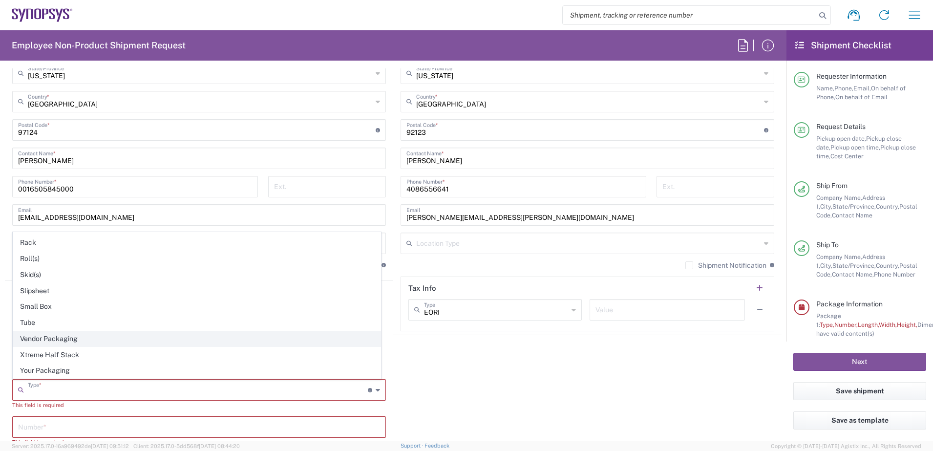
click at [60, 342] on span "Vendor Packaging" at bounding box center [196, 338] width 367 height 15
type input "Vendor Packaging"
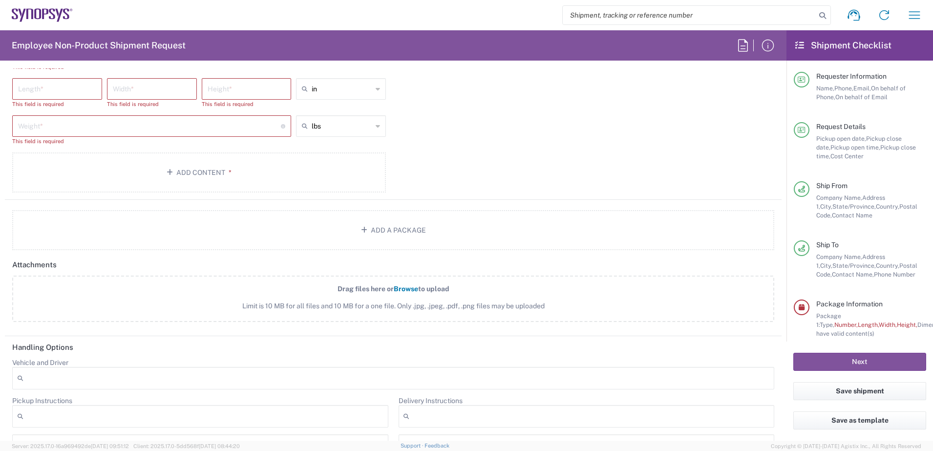
scroll to position [816, 0]
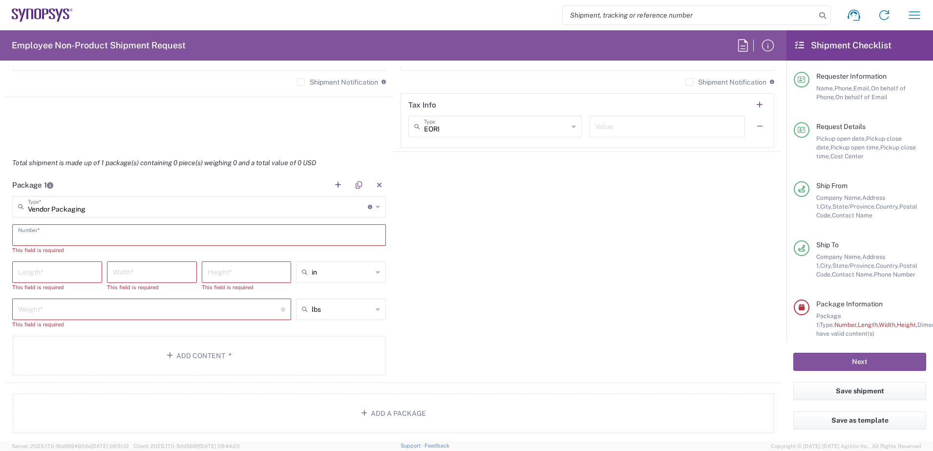
click at [118, 235] on input "text" at bounding box center [199, 234] width 362 height 17
click at [48, 233] on input "text" at bounding box center [199, 234] width 362 height 17
type input "1"
click at [52, 263] on input "number" at bounding box center [57, 262] width 78 height 17
click at [42, 268] on input "number" at bounding box center [57, 262] width 78 height 17
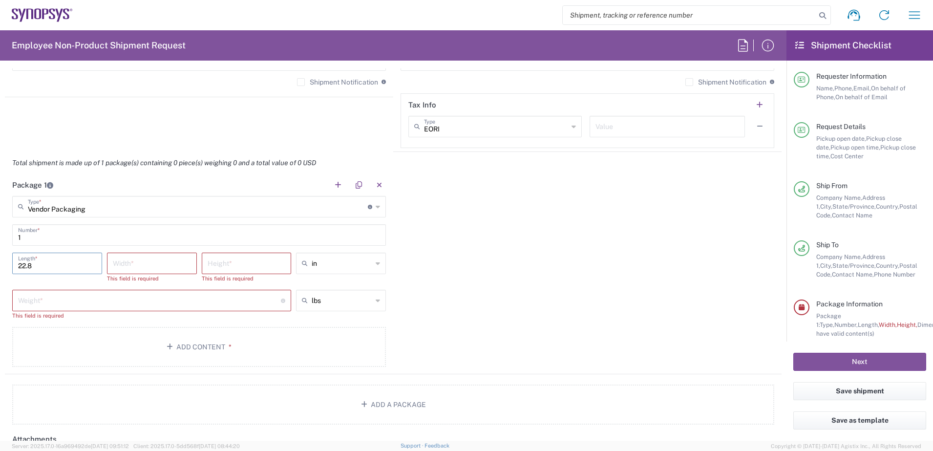
type input "22.8"
click at [126, 268] on input "number" at bounding box center [152, 262] width 78 height 17
type input "22"
click at [229, 265] on input "number" at bounding box center [247, 262] width 78 height 17
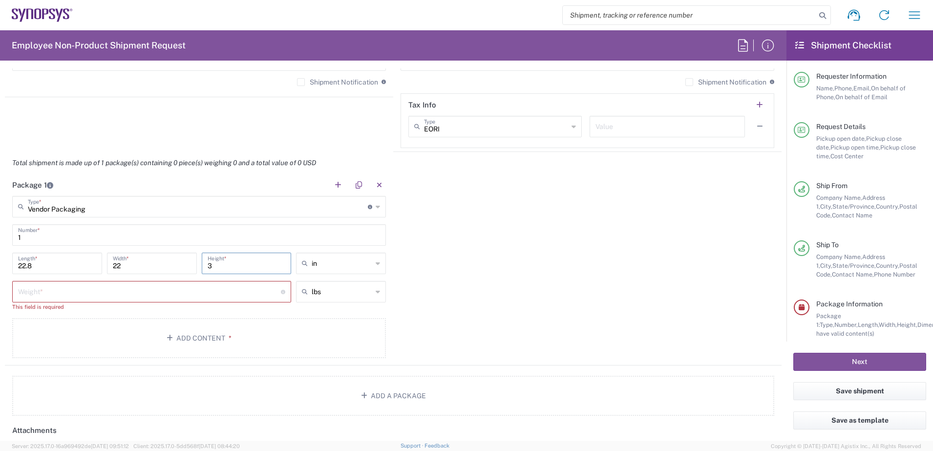
type input "3"
click at [189, 297] on input "number" at bounding box center [149, 290] width 263 height 17
click at [86, 298] on input "number" at bounding box center [149, 290] width 263 height 17
type input "4"
click at [111, 324] on button "Add Content *" at bounding box center [199, 329] width 374 height 40
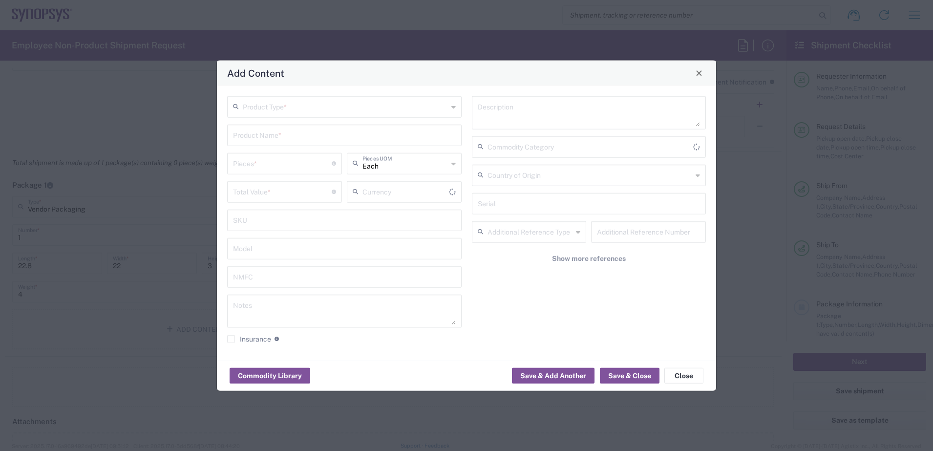
type input "US Dollar"
click at [449, 106] on div "Product Type *" at bounding box center [344, 106] width 234 height 21
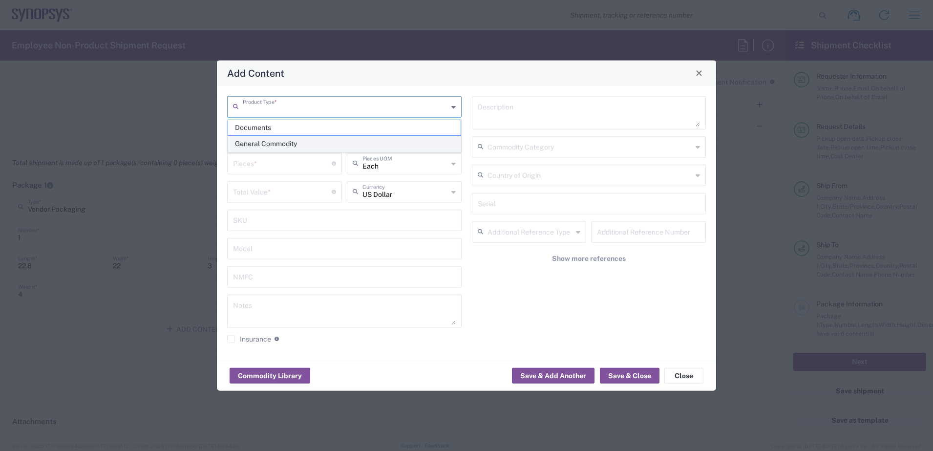
click at [371, 140] on span "General Commodity" at bounding box center [344, 143] width 233 height 15
type input "General Commodity"
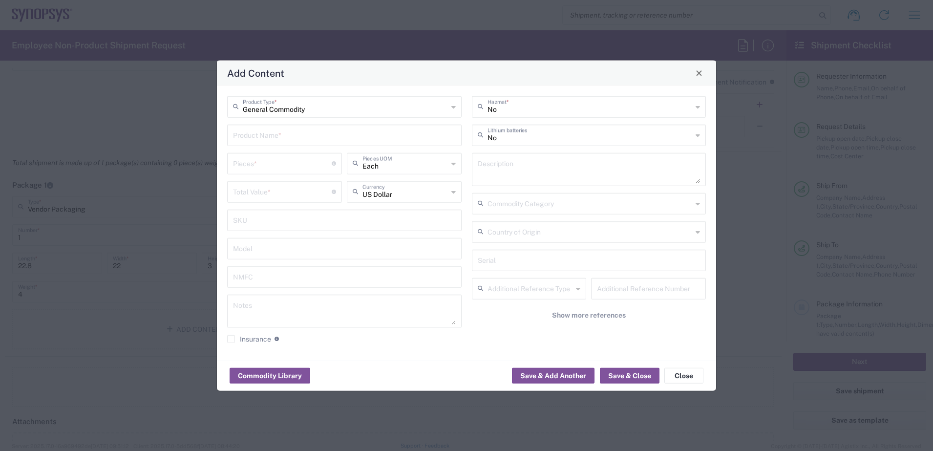
click at [321, 137] on input "text" at bounding box center [344, 134] width 223 height 17
click at [267, 135] on input "x850" at bounding box center [344, 134] width 223 height 17
paste input "S22F424C2524R"
type input "x850 S22F424C2524R Substrates QTY*58pcs"
click at [261, 166] on input "number" at bounding box center [282, 162] width 99 height 17
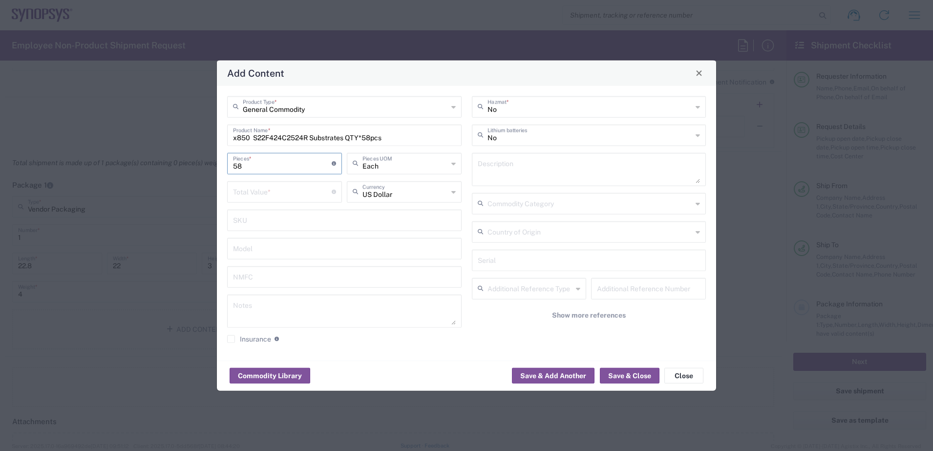
type input "58"
click at [266, 190] on input "number" at bounding box center [282, 190] width 99 height 17
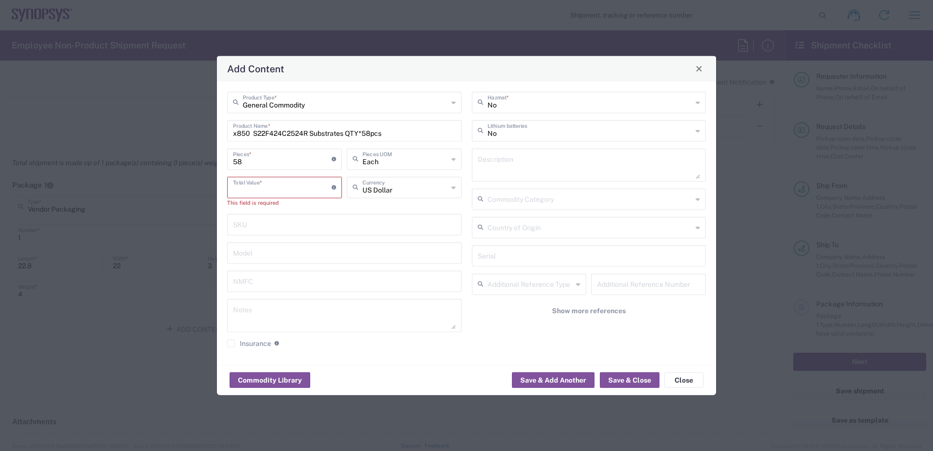
click at [273, 181] on input "number" at bounding box center [282, 186] width 99 height 17
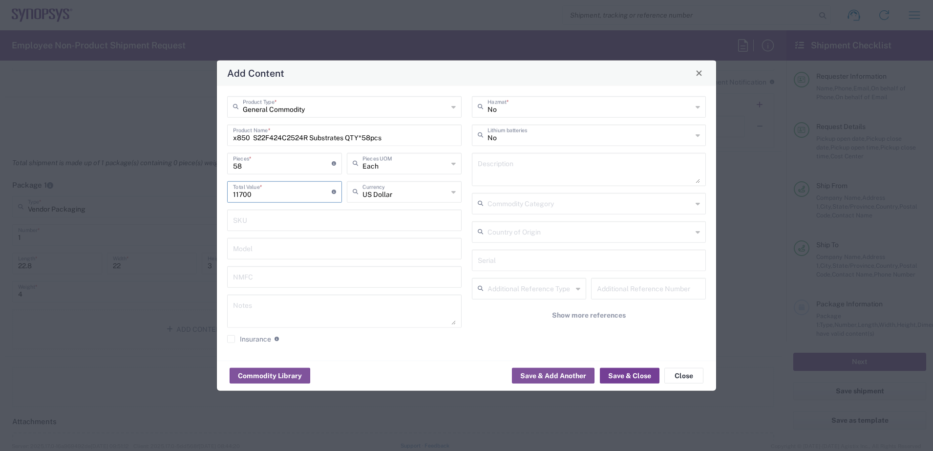
type input "11700"
click at [646, 380] on button "Save & Close" at bounding box center [630, 376] width 60 height 16
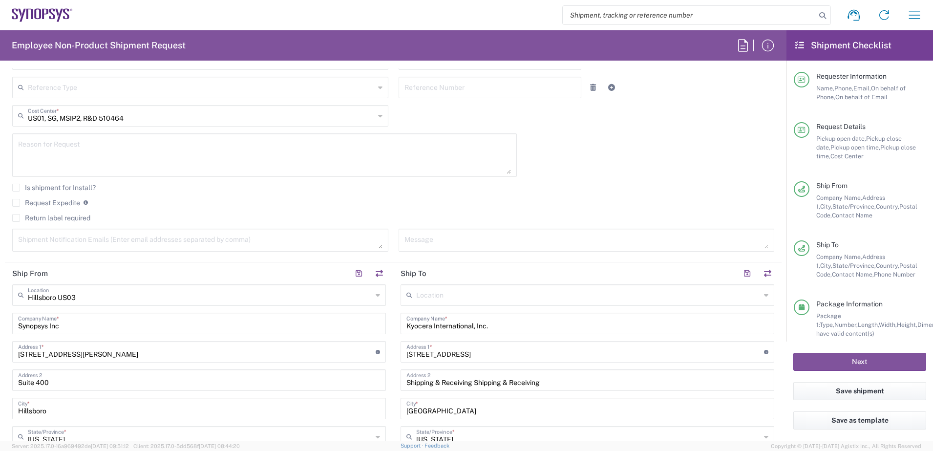
scroll to position [266, 0]
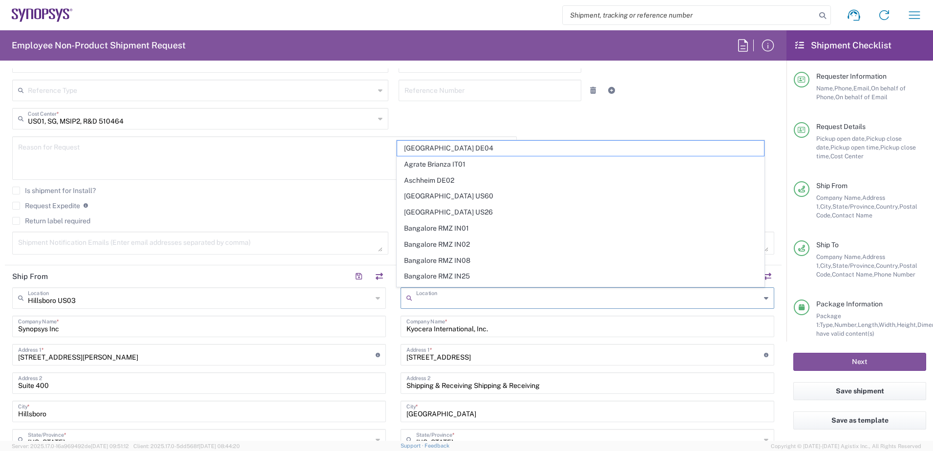
click at [498, 295] on input "text" at bounding box center [588, 297] width 344 height 17
click at [338, 205] on agx-checkbox-control "Request Expedite If expedite is checked you will be unable to rate and book thi…" at bounding box center [393, 205] width 762 height 9
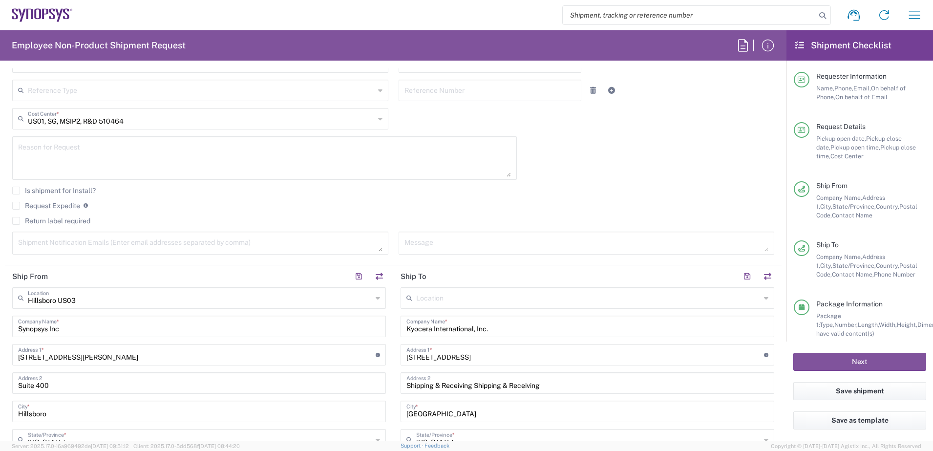
click at [424, 298] on input "text" at bounding box center [588, 297] width 344 height 17
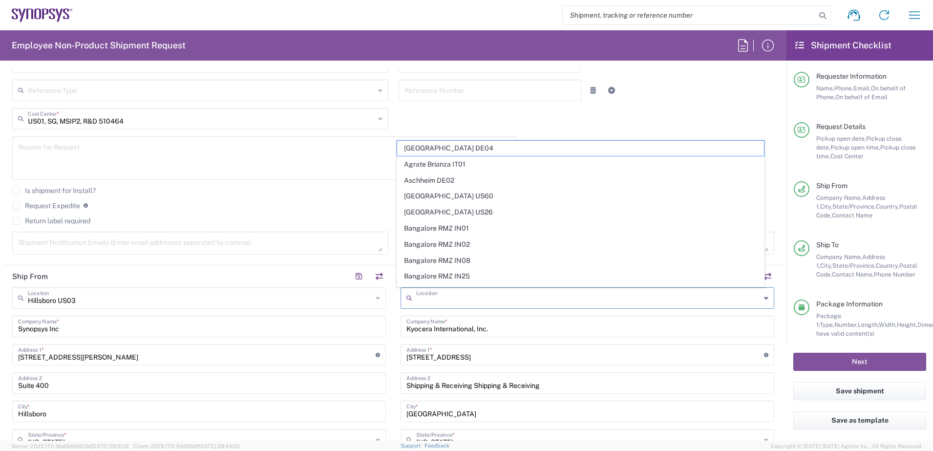
paste input "ATD Stockroom (SD-560-SYS4513-AD Rev –)"
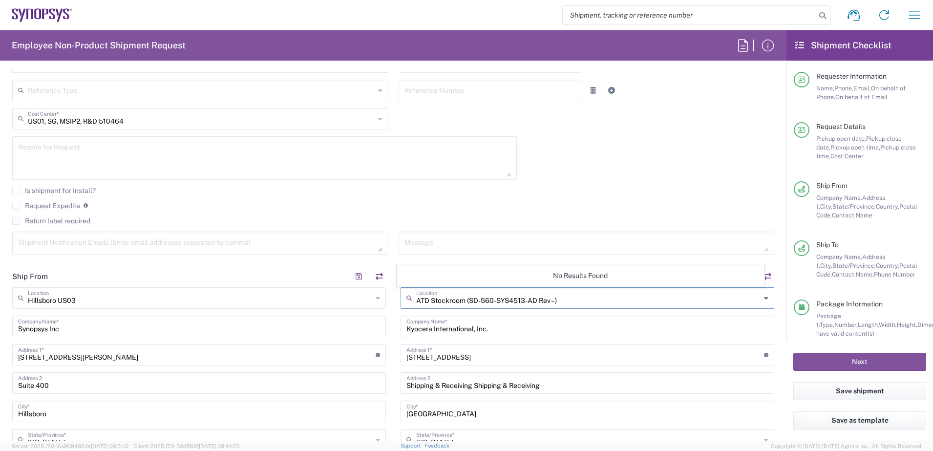
type input "ATD Stockroom (SD-560-SYS4513-AD Rev –)"
click at [597, 185] on div "[DATE] × Pickup open date * Cancel Apply 02:00 PM Pickup open time * [DATE] × P…" at bounding box center [393, 98] width 772 height 326
click at [764, 297] on icon at bounding box center [766, 298] width 4 height 16
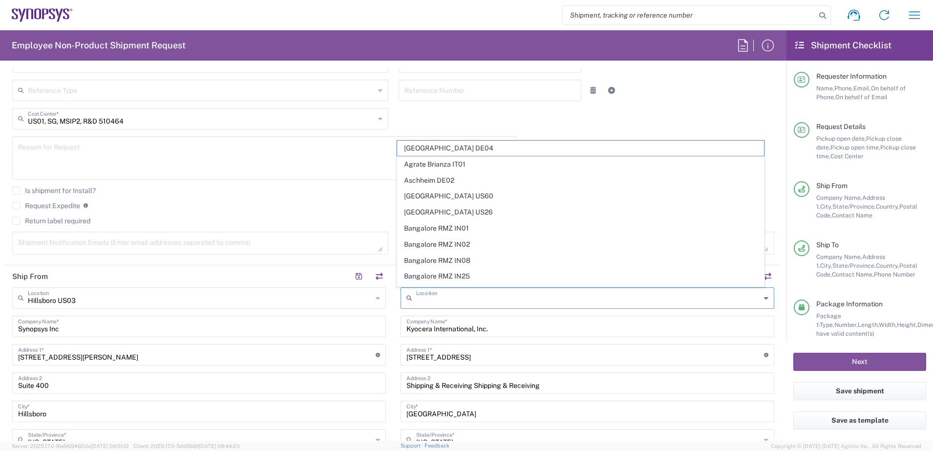
click at [309, 190] on agx-checkbox-control "Is shipment for Install?" at bounding box center [393, 191] width 762 height 8
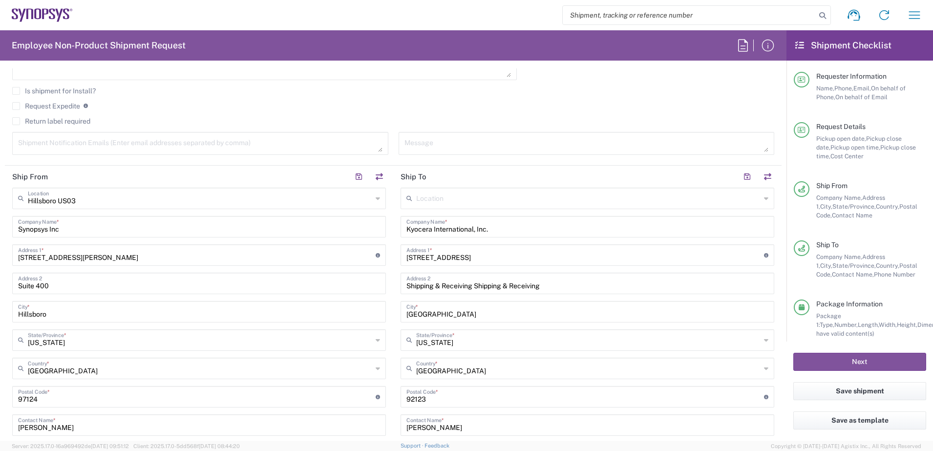
scroll to position [366, 0]
click at [860, 391] on button "Save shipment" at bounding box center [859, 391] width 133 height 18
